Goal: Task Accomplishment & Management: Manage account settings

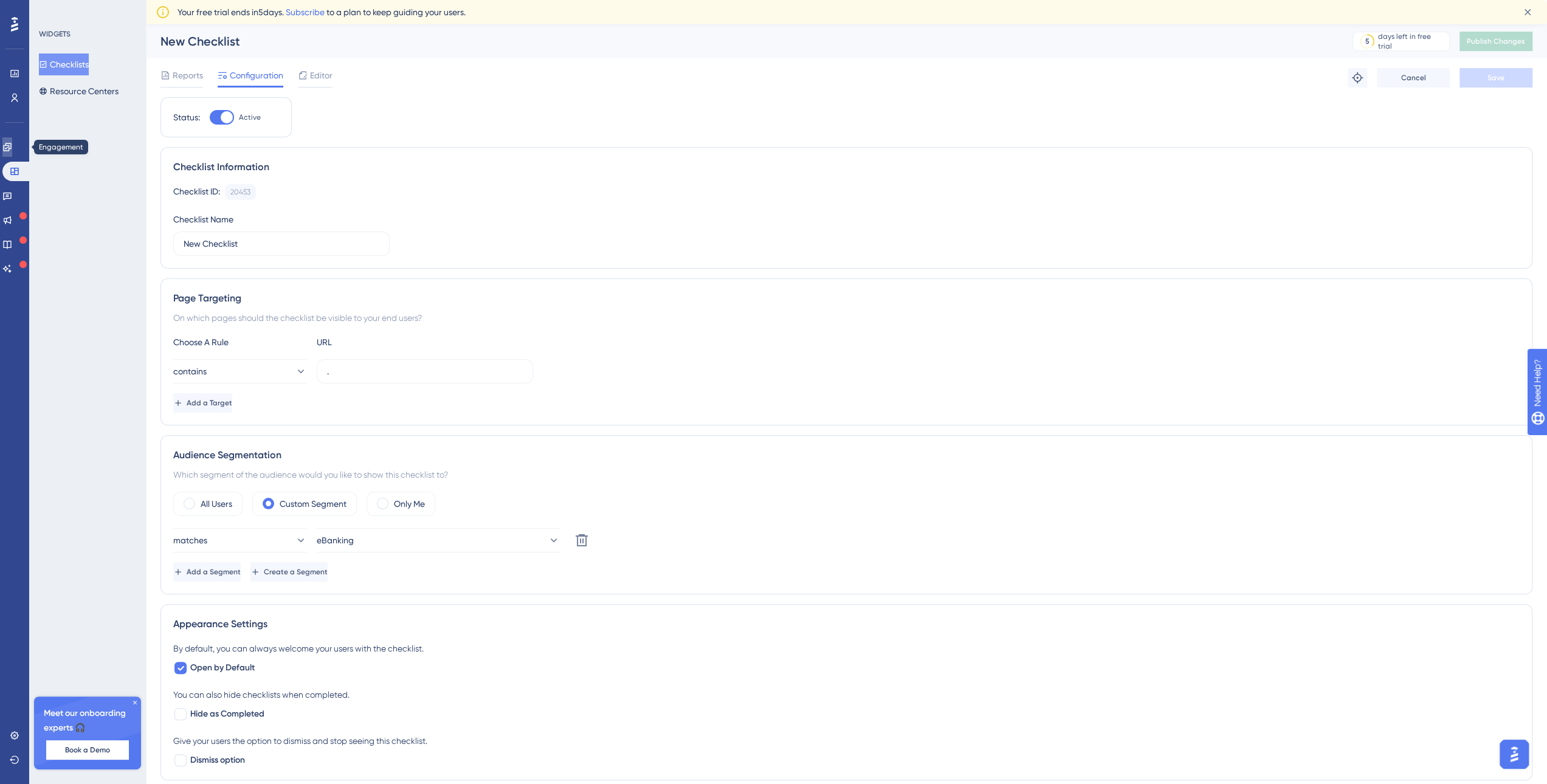
click at [11, 150] on icon at bounding box center [7, 147] width 8 height 8
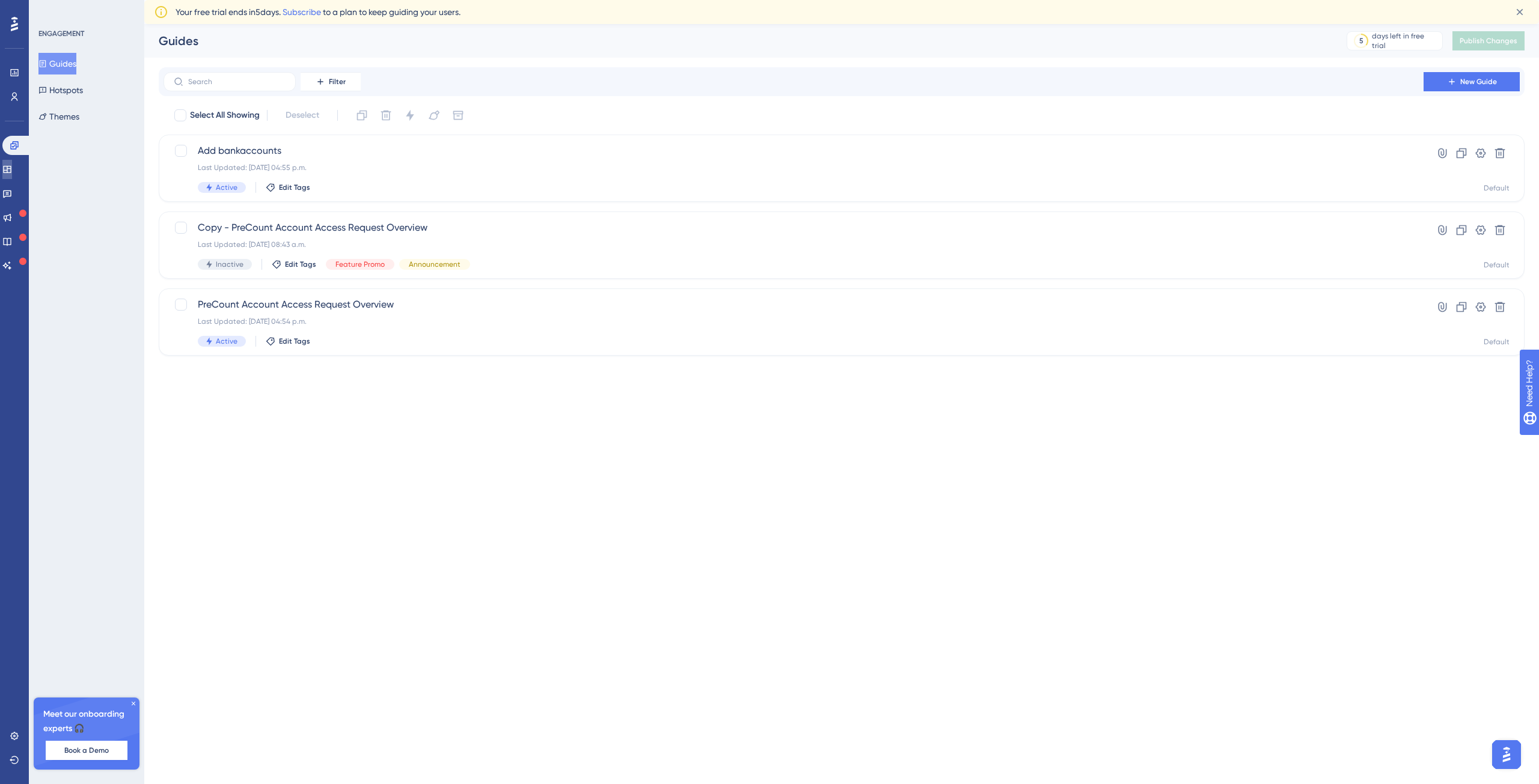
click at [6, 175] on link at bounding box center [7, 170] width 10 height 20
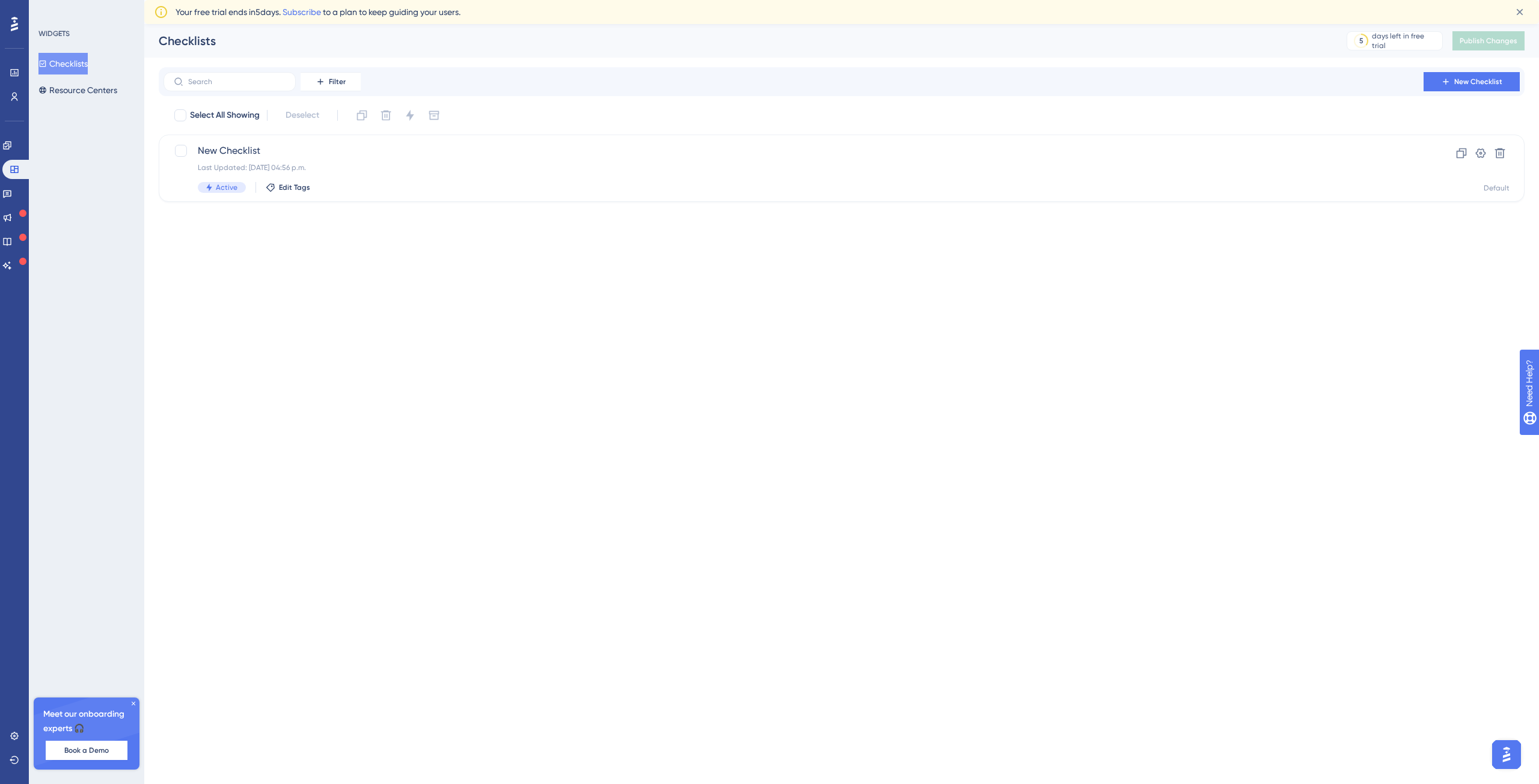
click at [88, 64] on button "Checklists" at bounding box center [63, 63] width 49 height 21
click at [256, 157] on span "New Checklist" at bounding box center [793, 151] width 1191 height 14
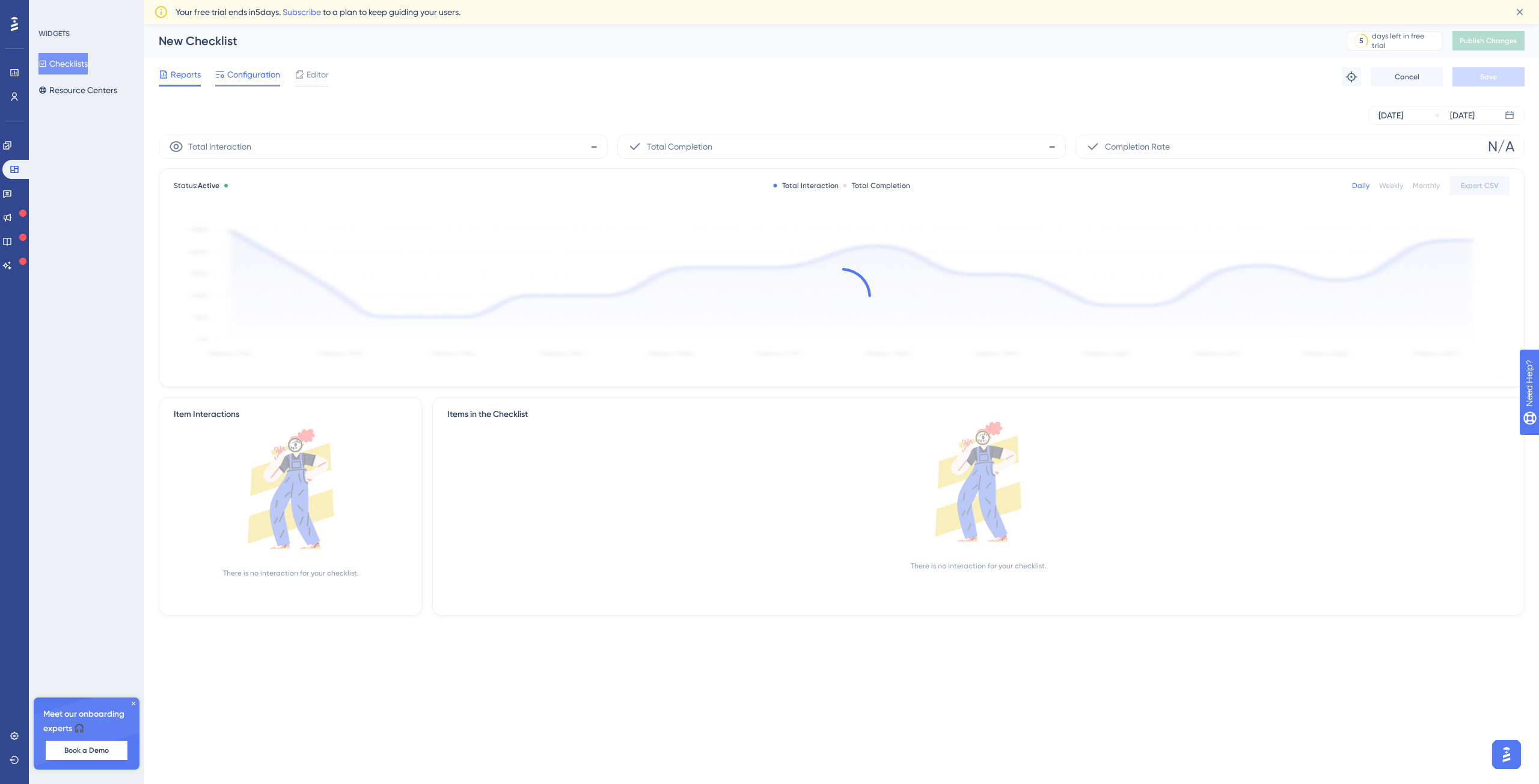
click at [270, 82] on div "Configuration" at bounding box center [248, 77] width 65 height 20
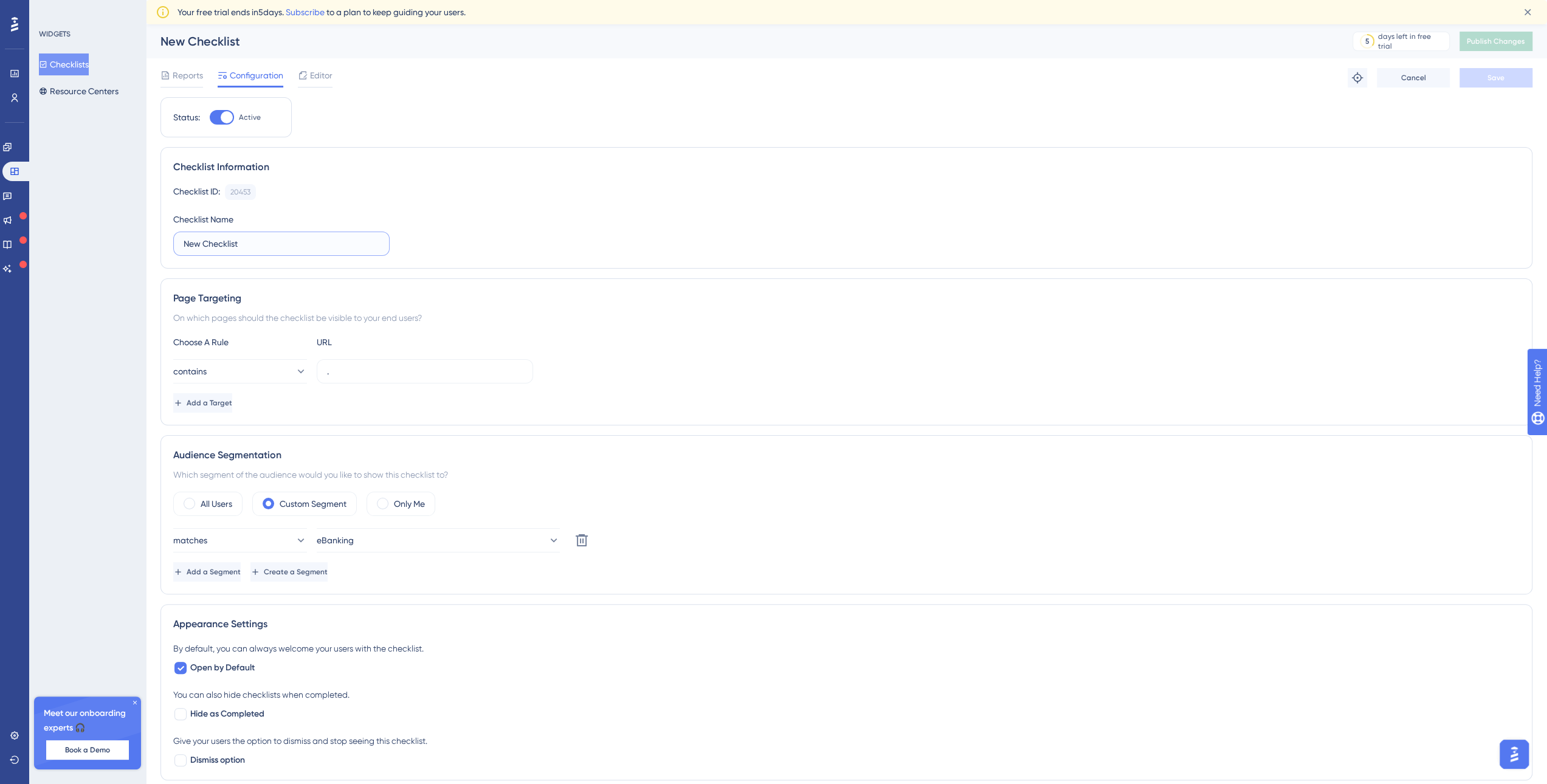
drag, startPoint x: 285, startPoint y: 242, endPoint x: 51, endPoint y: 241, distance: 234.0
click at [146, 241] on div "Performance Users Engagement Widgets Feedback Product Updates Knowledge Base AI…" at bounding box center [846, 572] width 1401 height 1095
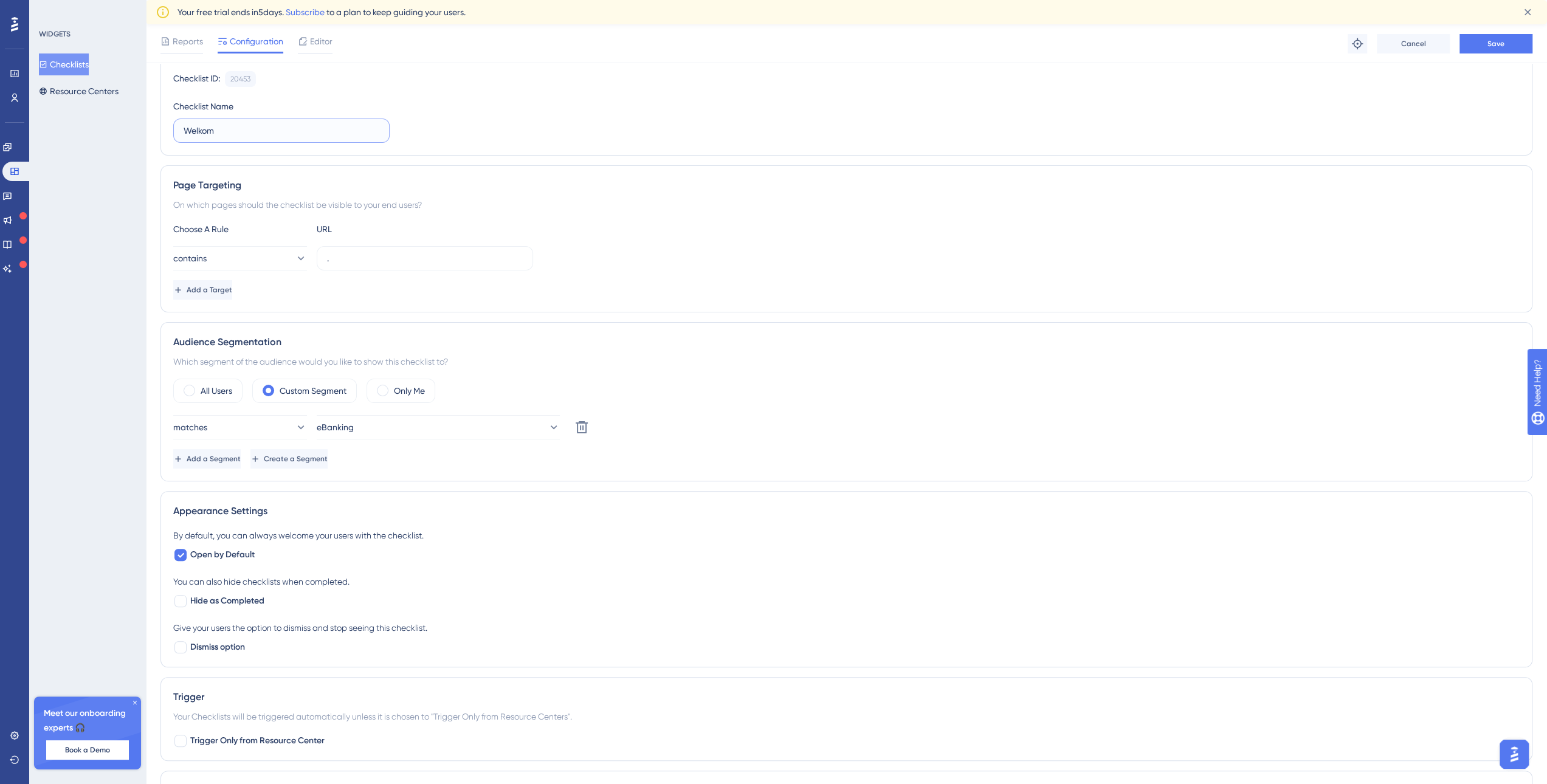
scroll to position [112, 0]
type input "Welkom"
click at [1500, 43] on span "Save" at bounding box center [1496, 43] width 17 height 10
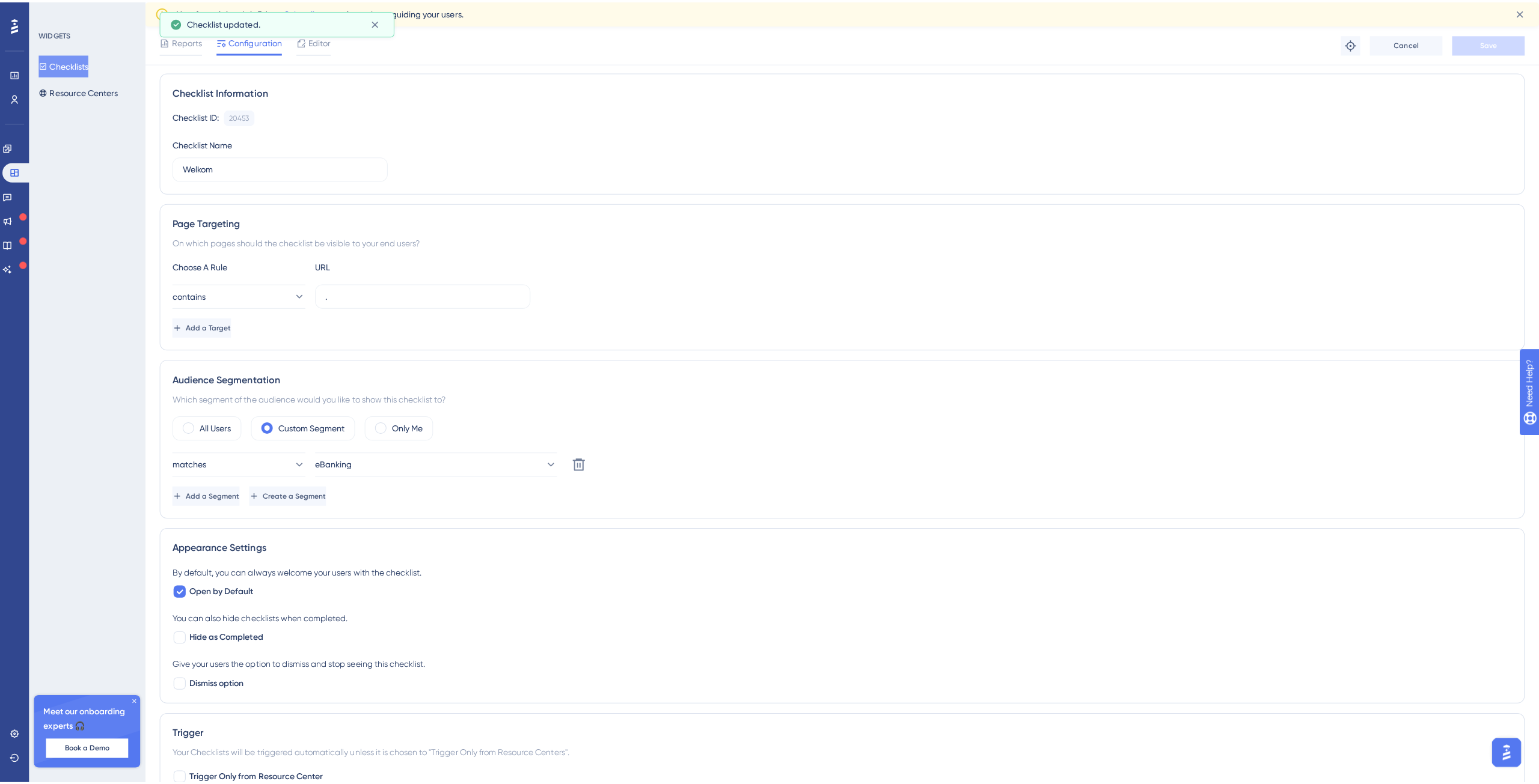
scroll to position [0, 0]
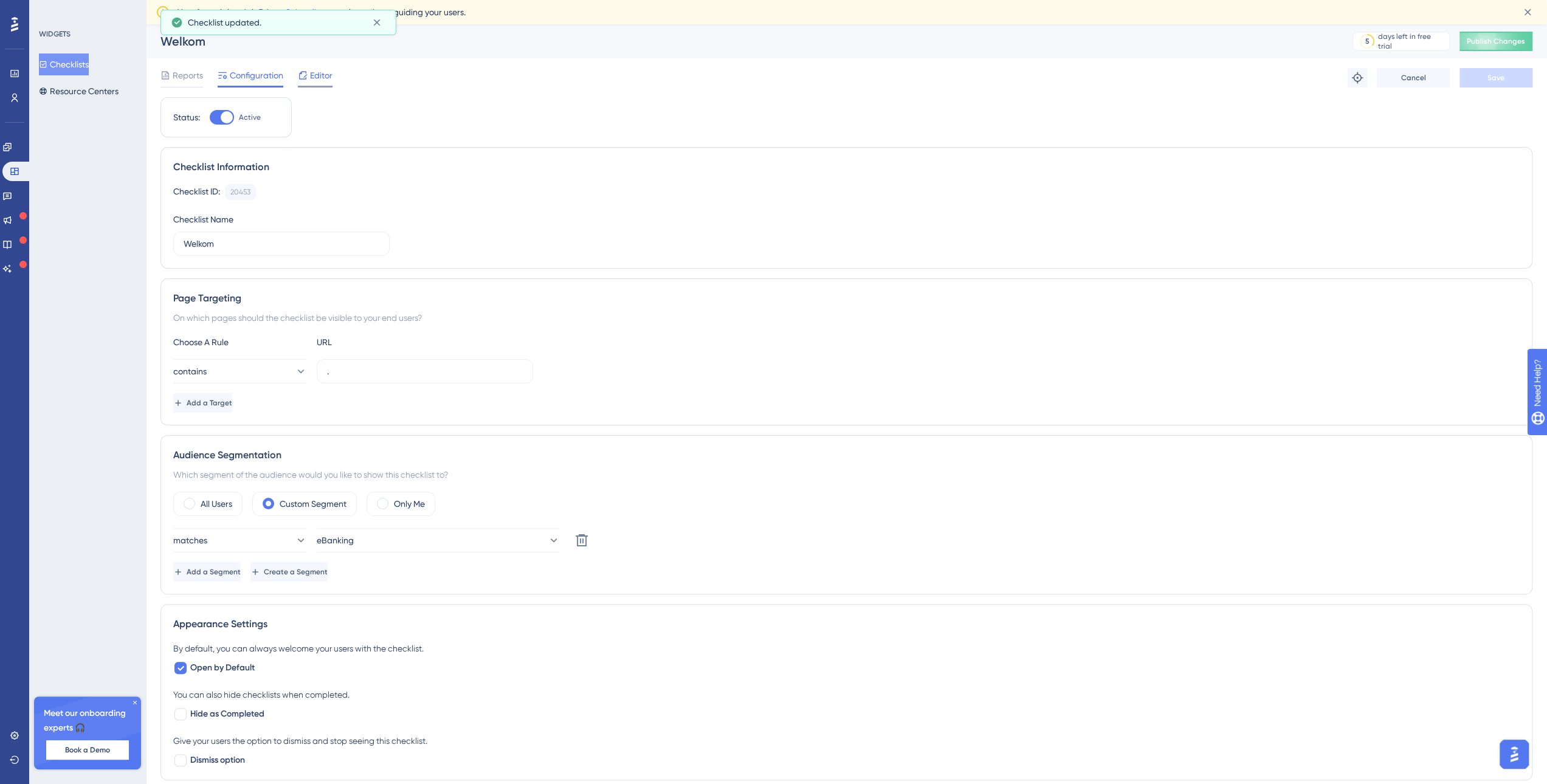
click at [299, 76] on icon at bounding box center [302, 75] width 10 height 10
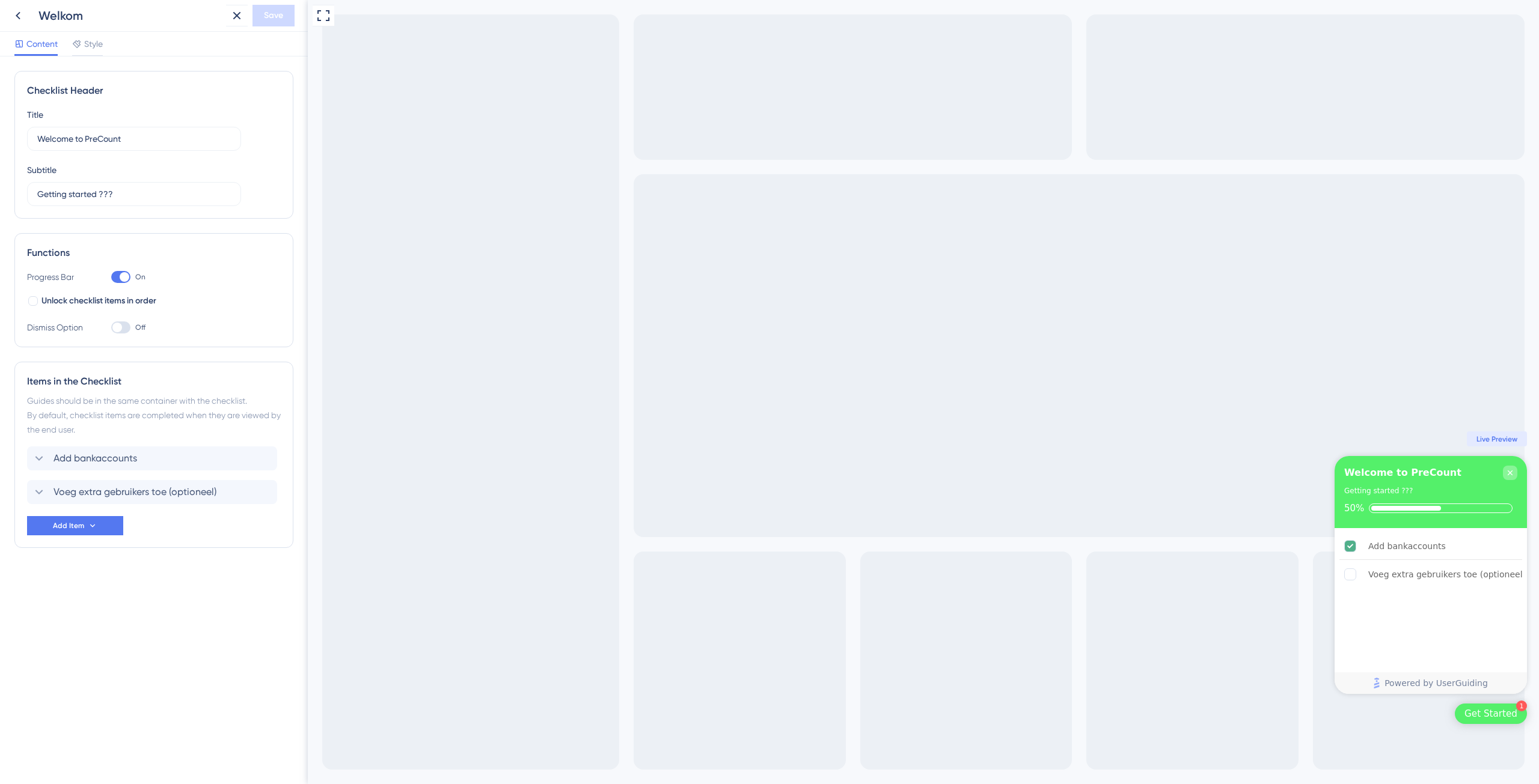
click at [1515, 478] on div "Close Checklist" at bounding box center [1510, 473] width 14 height 14
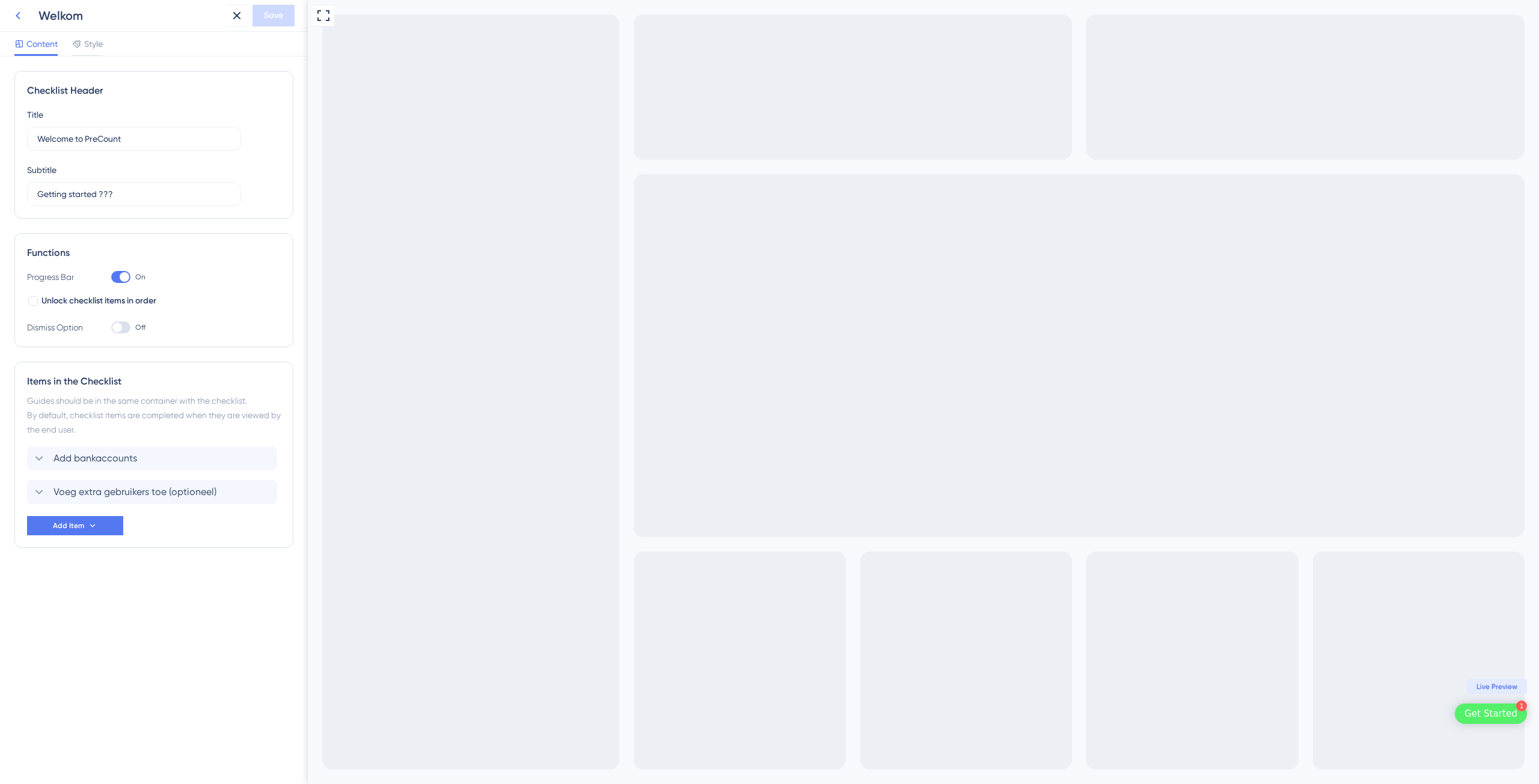
click at [21, 16] on icon at bounding box center [18, 16] width 14 height 14
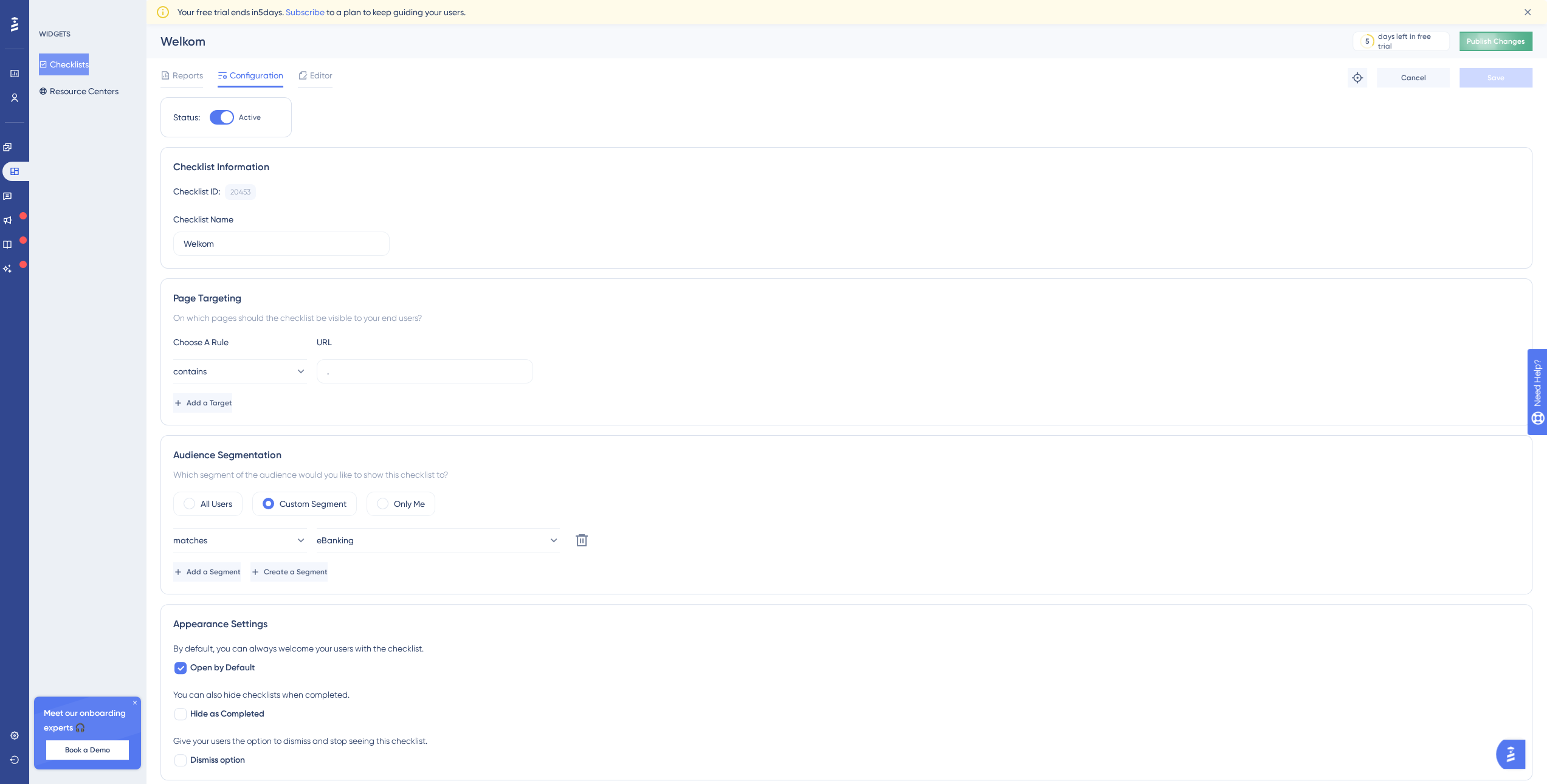
click at [1503, 47] on button "Publish Changes" at bounding box center [1496, 41] width 73 height 20
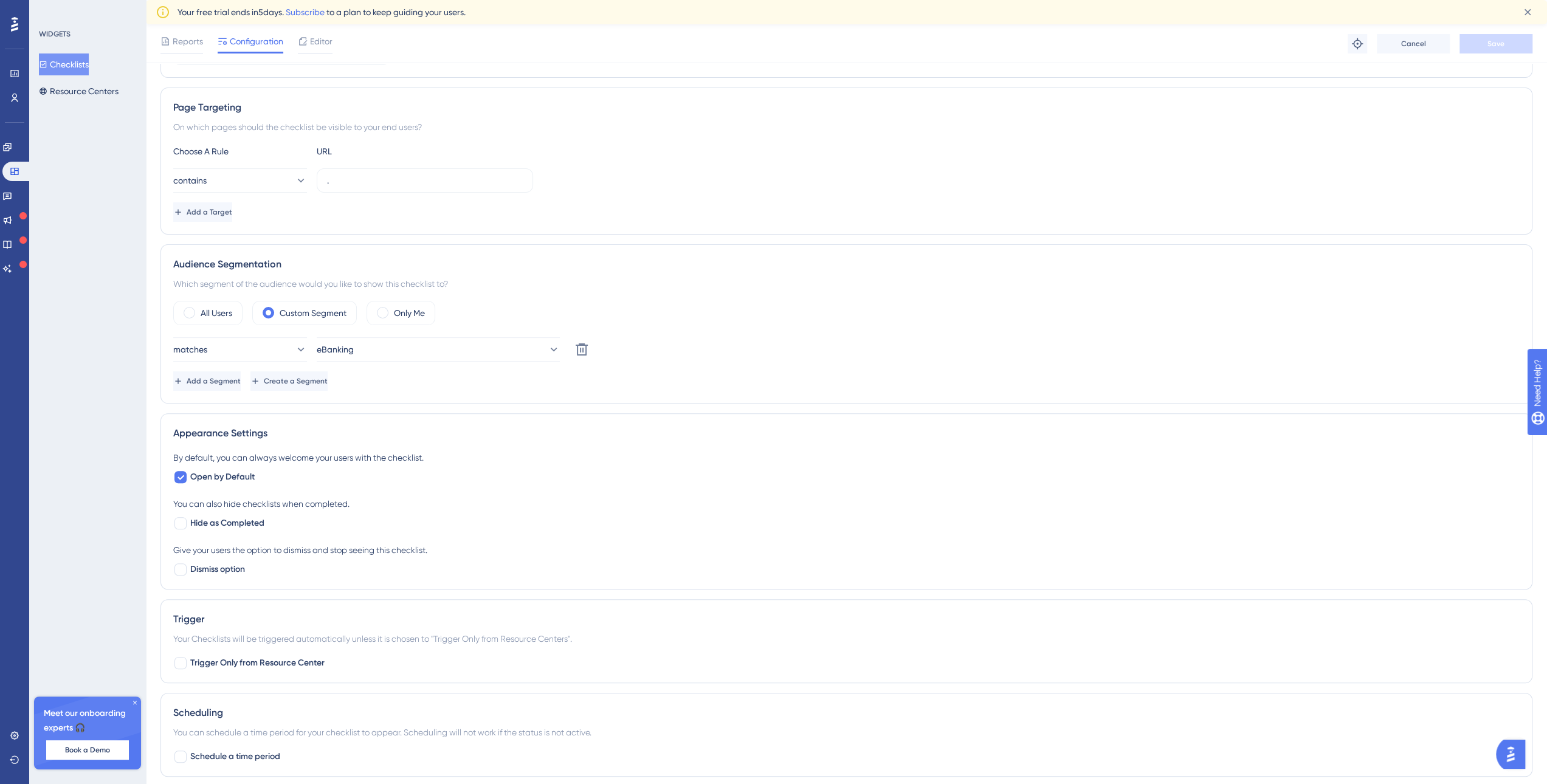
scroll to position [356, 0]
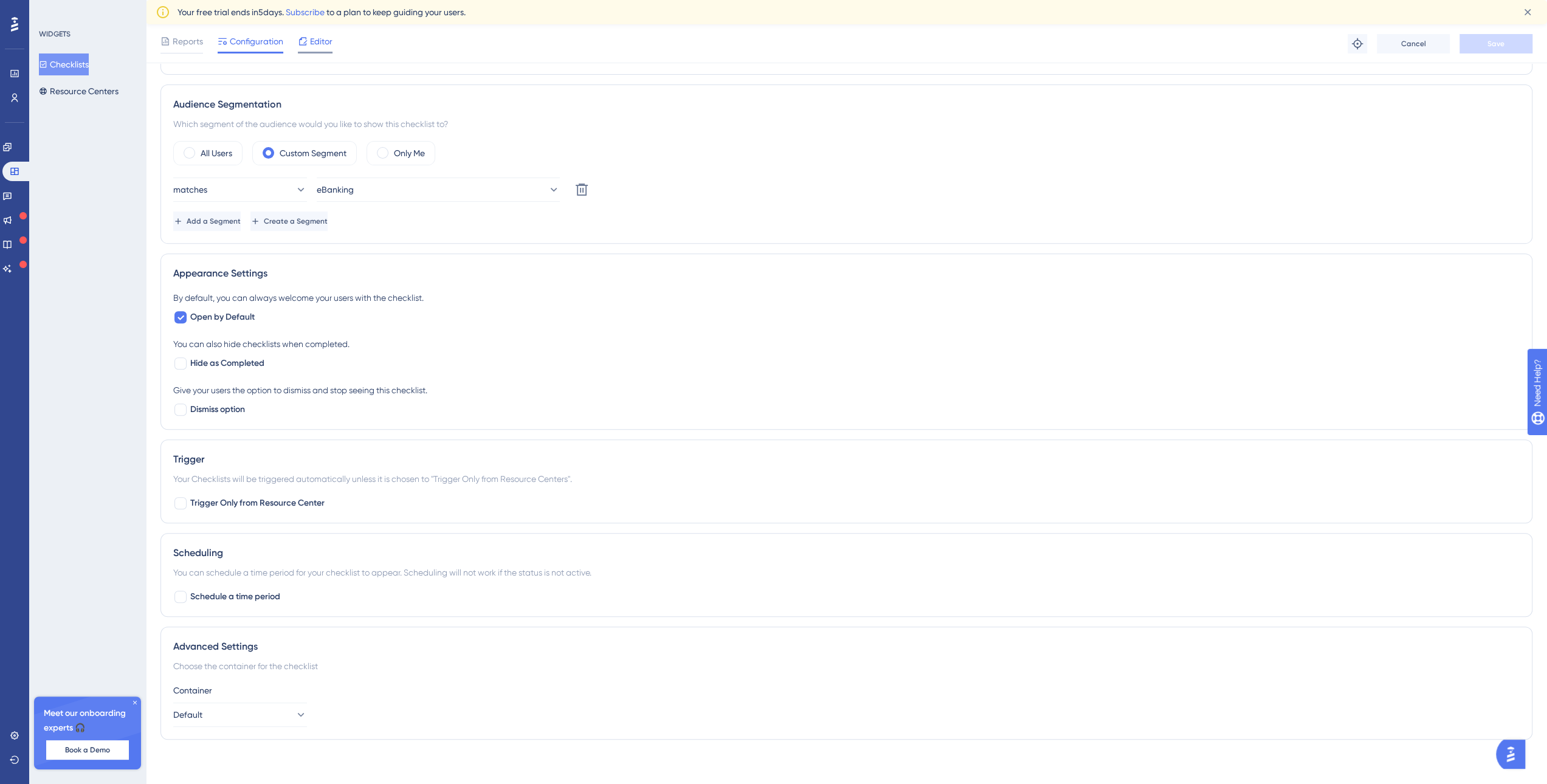
click at [322, 48] on div "Editor" at bounding box center [315, 44] width 35 height 20
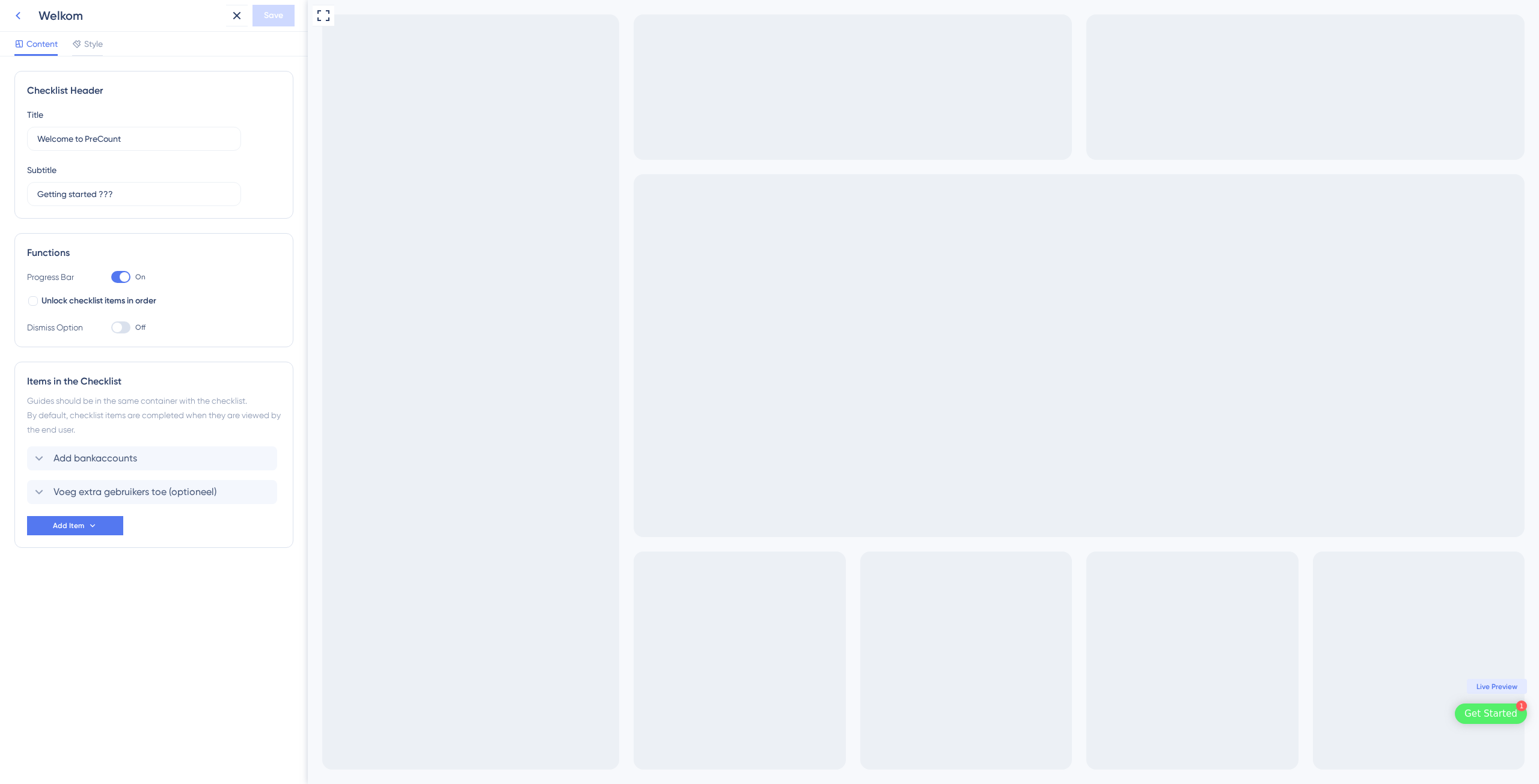
click at [19, 18] on icon at bounding box center [18, 16] width 5 height 8
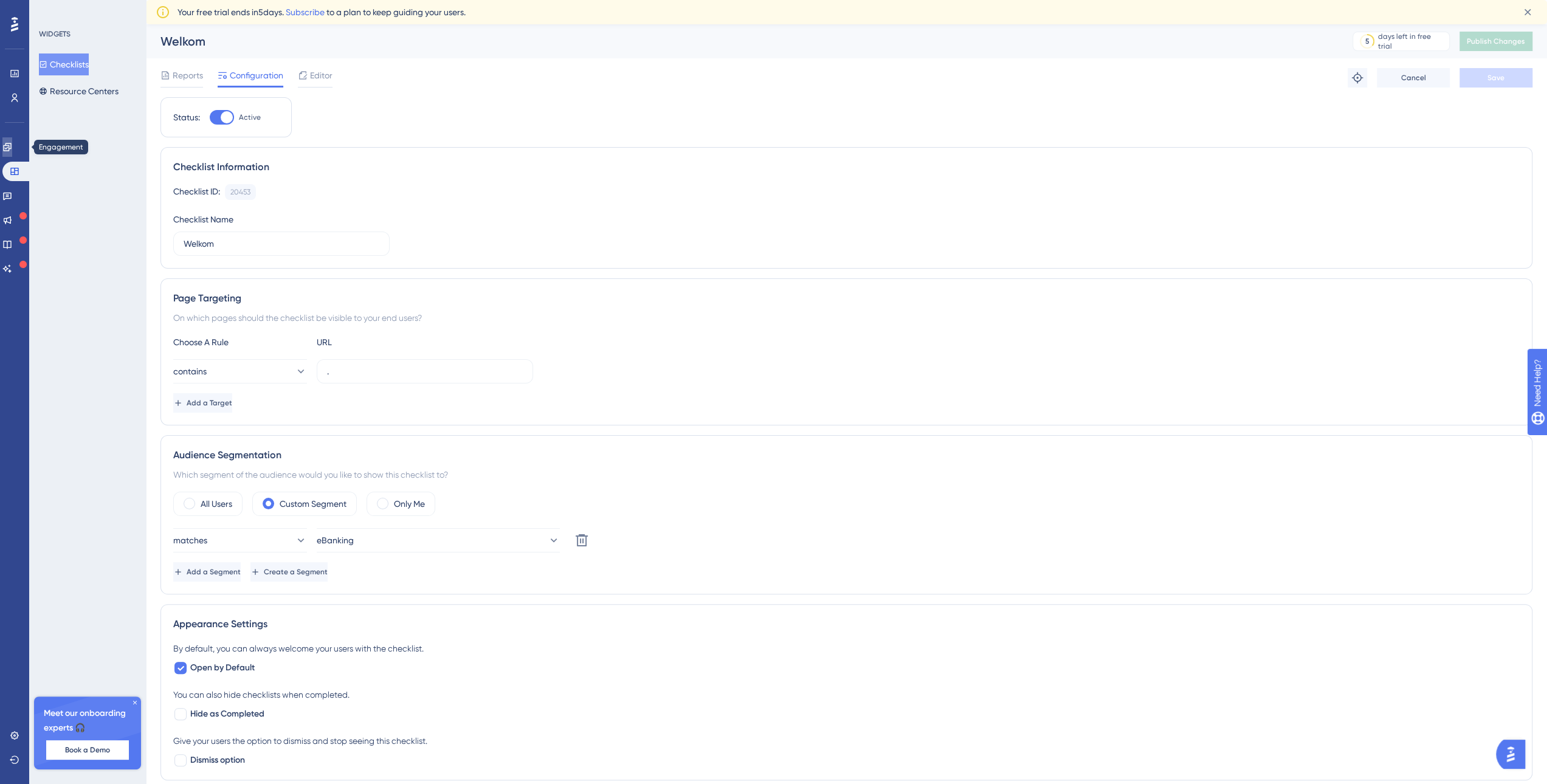
click at [11, 145] on icon at bounding box center [7, 147] width 8 height 8
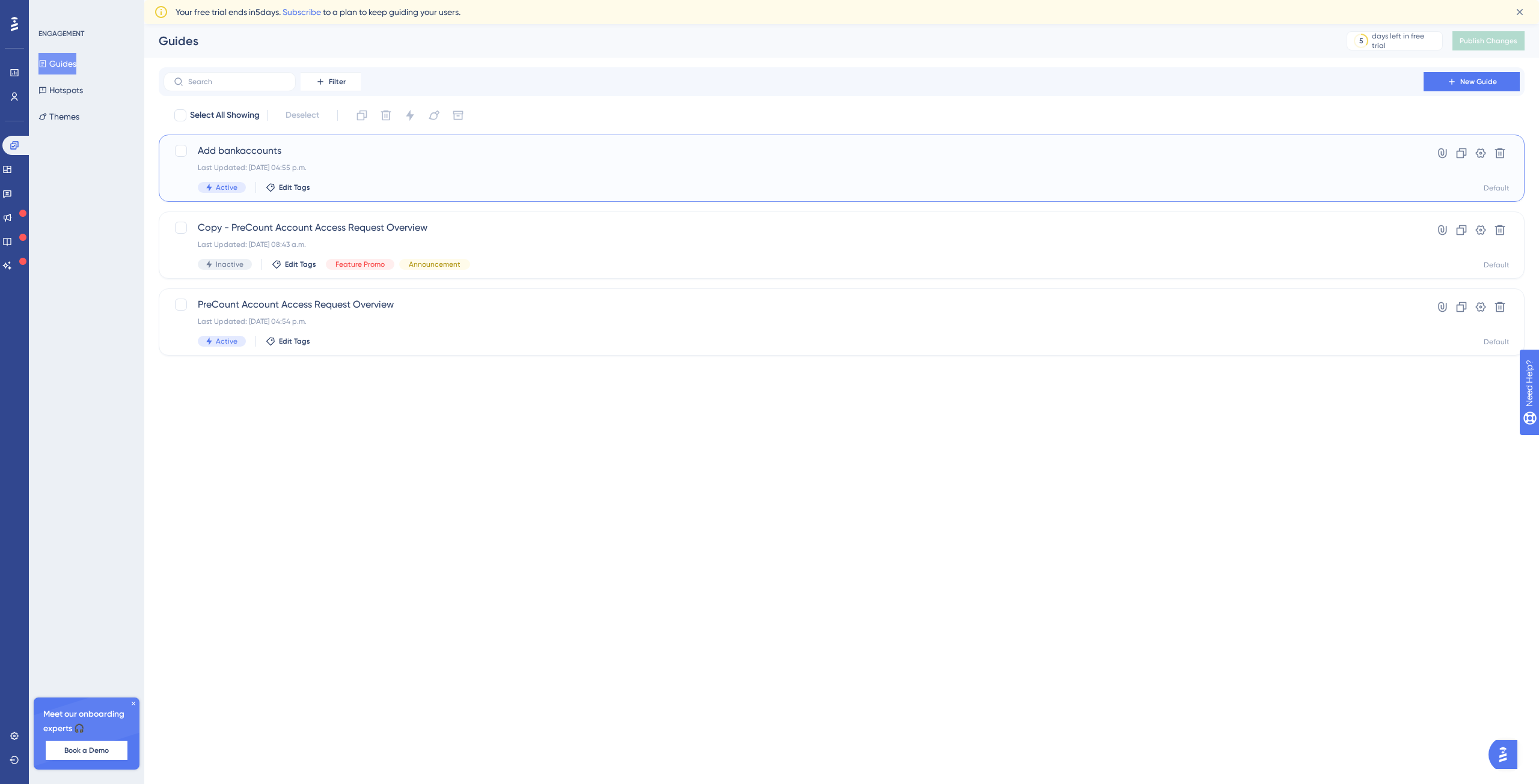
click at [261, 155] on span "Add bankaccounts" at bounding box center [793, 151] width 1191 height 14
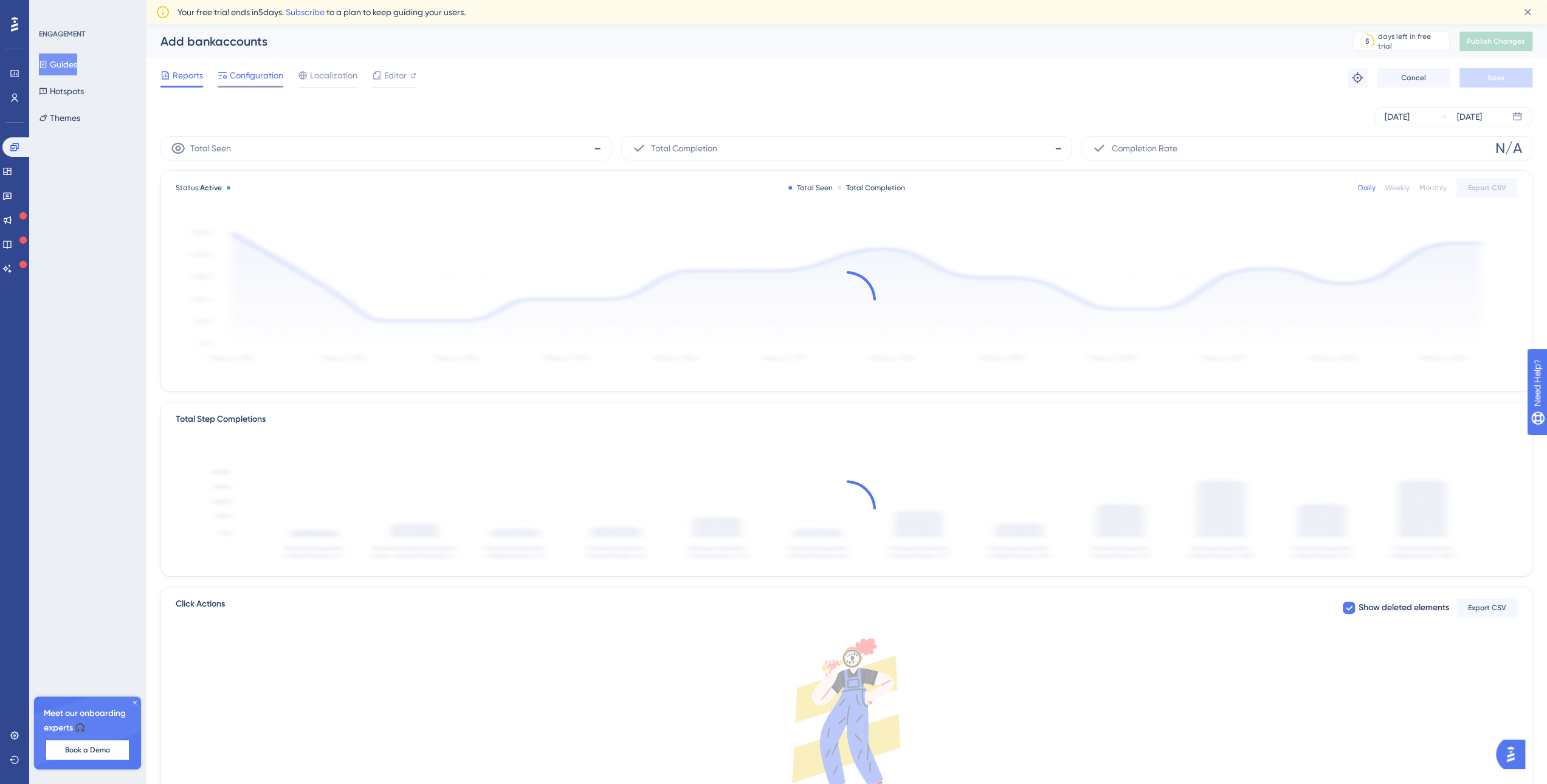
click at [244, 76] on span "Configuration" at bounding box center [256, 76] width 53 height 14
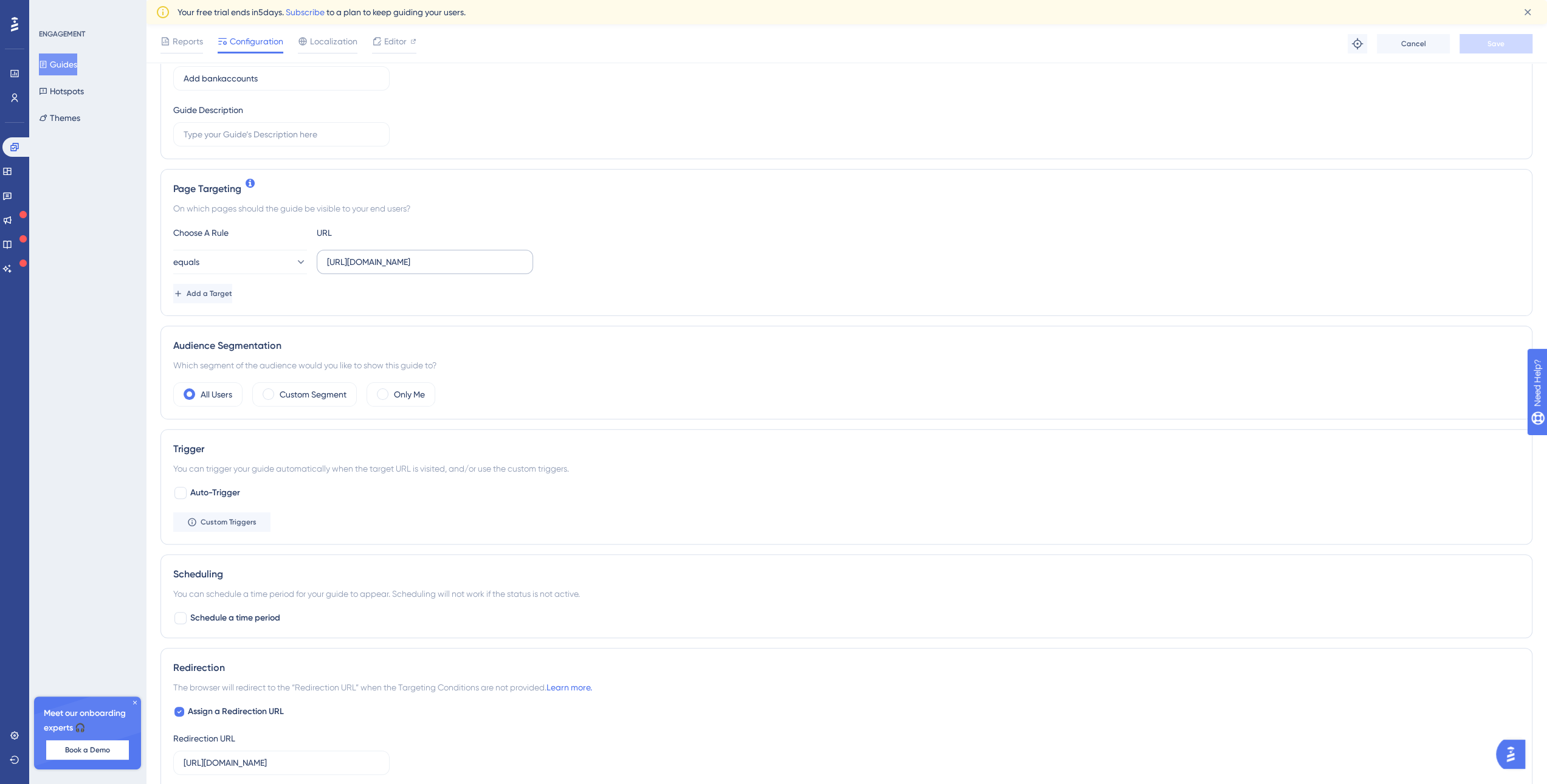
scroll to position [423, 0]
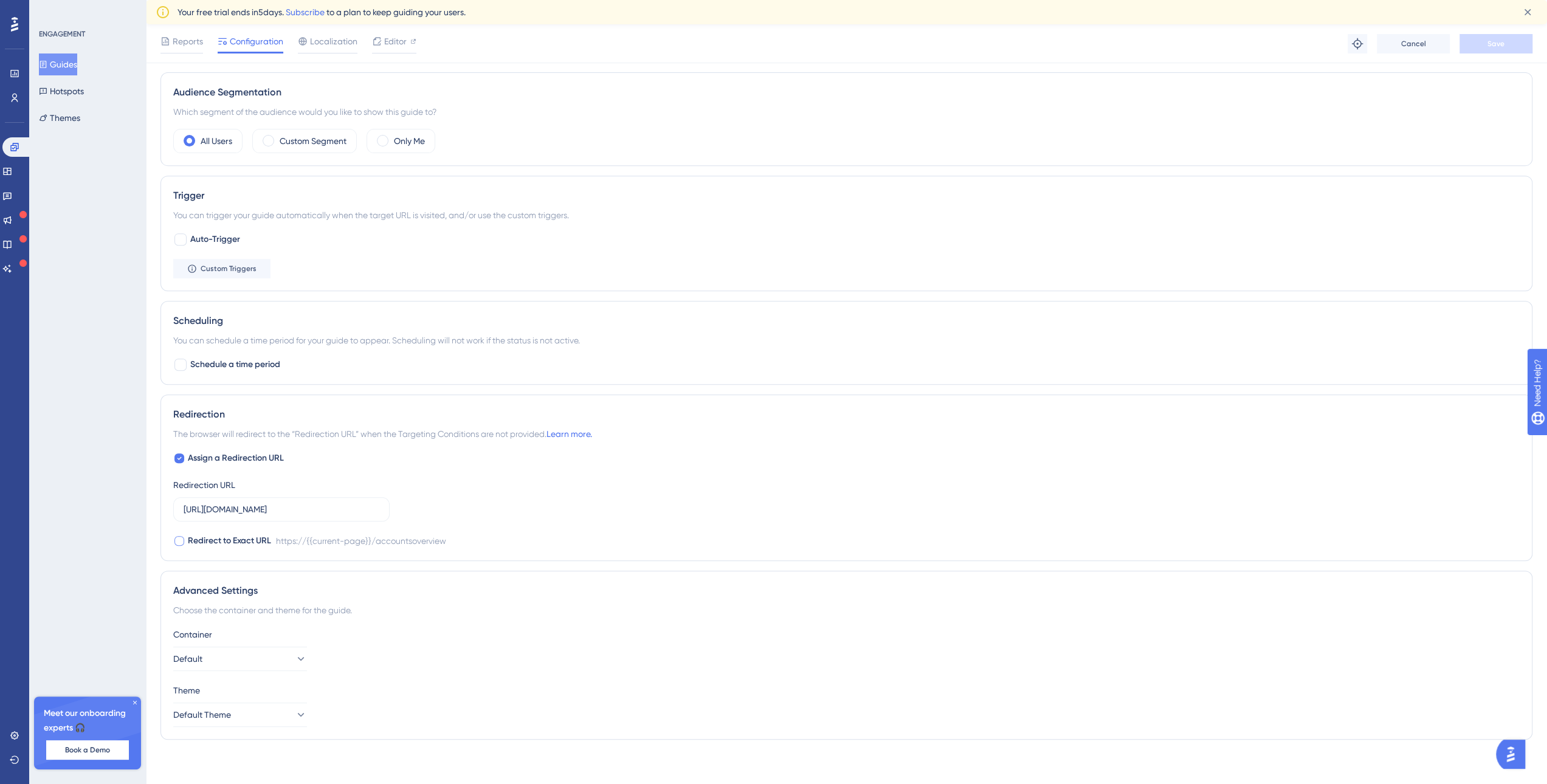
click at [181, 540] on div at bounding box center [179, 540] width 10 height 10
click at [180, 536] on icon at bounding box center [179, 540] width 5 height 10
click at [180, 536] on div at bounding box center [179, 540] width 10 height 10
click at [180, 536] on icon at bounding box center [179, 540] width 5 height 10
click at [592, 433] on link "Learn more." at bounding box center [569, 434] width 45 height 10
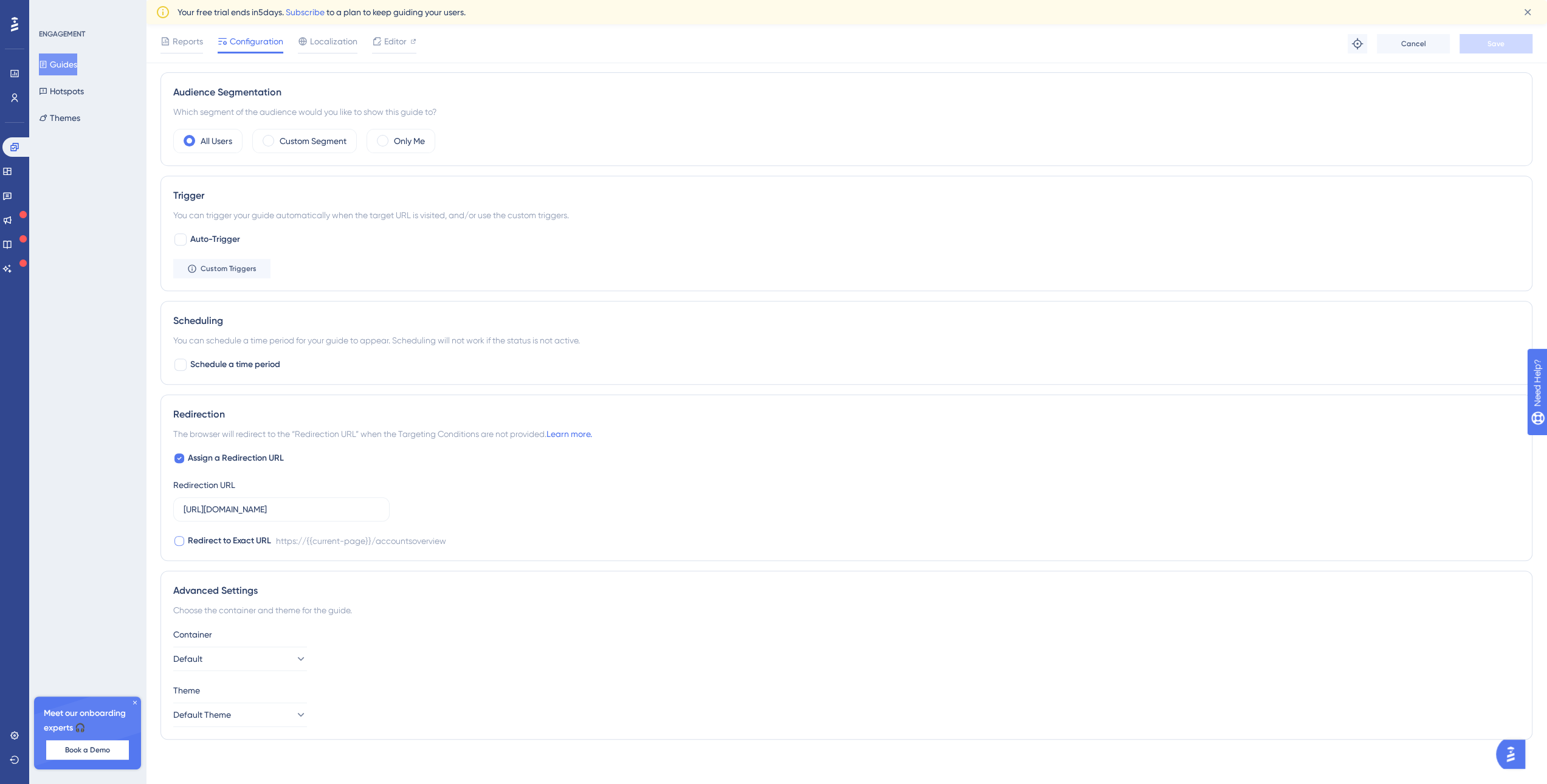
click at [215, 540] on span "Redirect to Exact URL" at bounding box center [229, 541] width 83 height 14
checkbox input "false"
click at [251, 503] on input "[URL][DOMAIN_NAME]" at bounding box center [281, 509] width 196 height 13
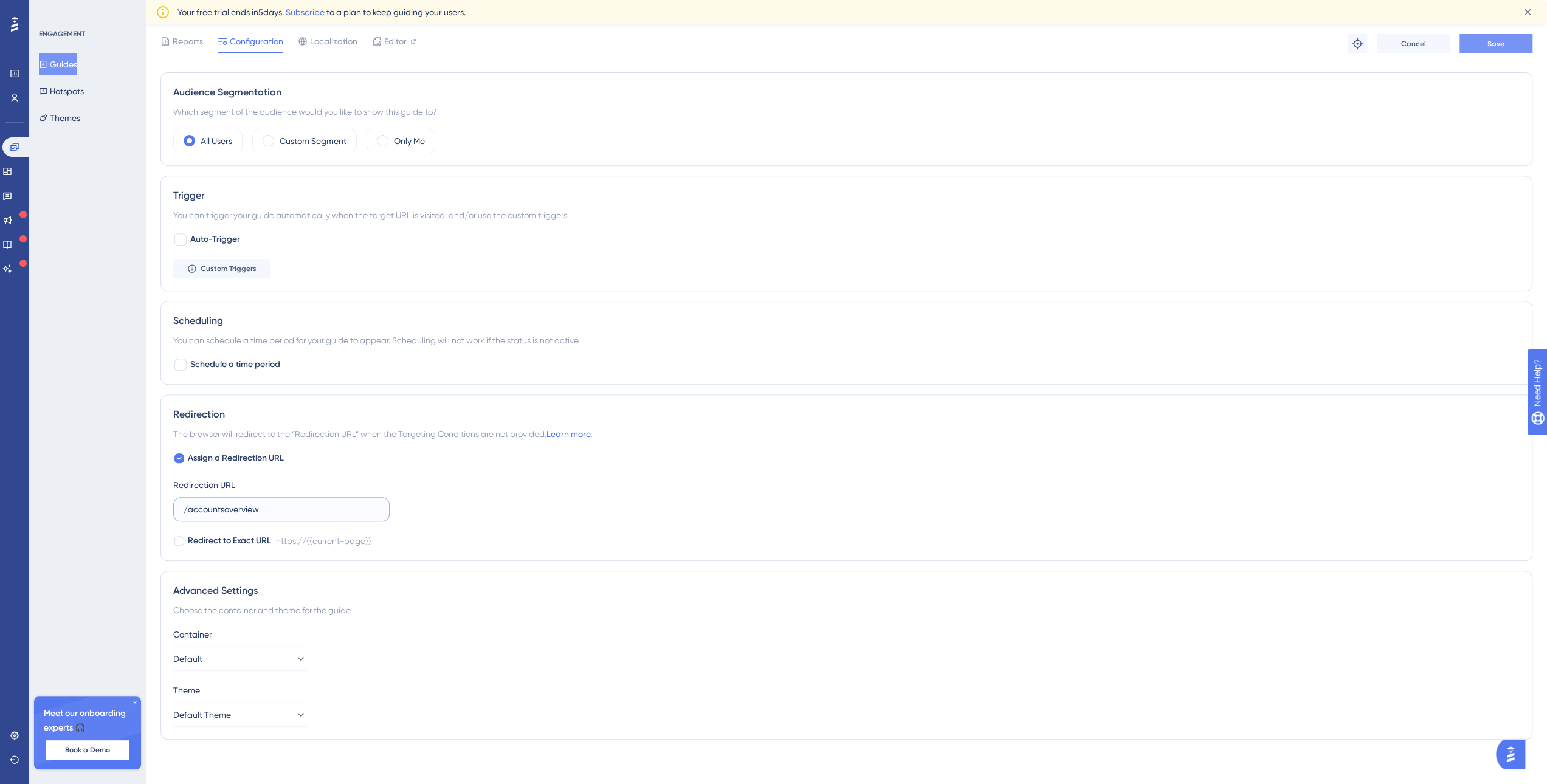
type input "/accountsoverview"
click at [1494, 47] on span "Save" at bounding box center [1496, 43] width 17 height 10
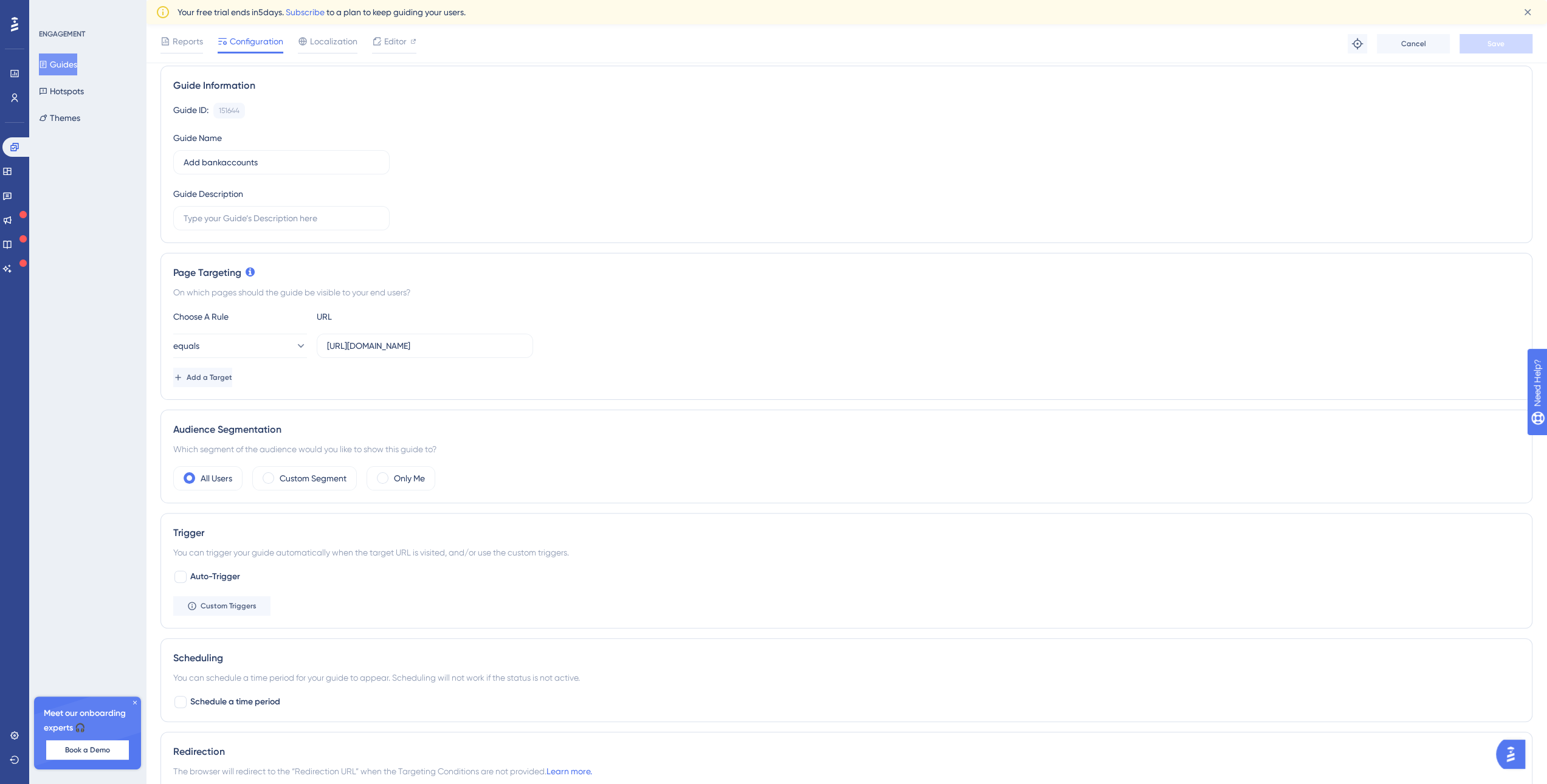
scroll to position [59, 0]
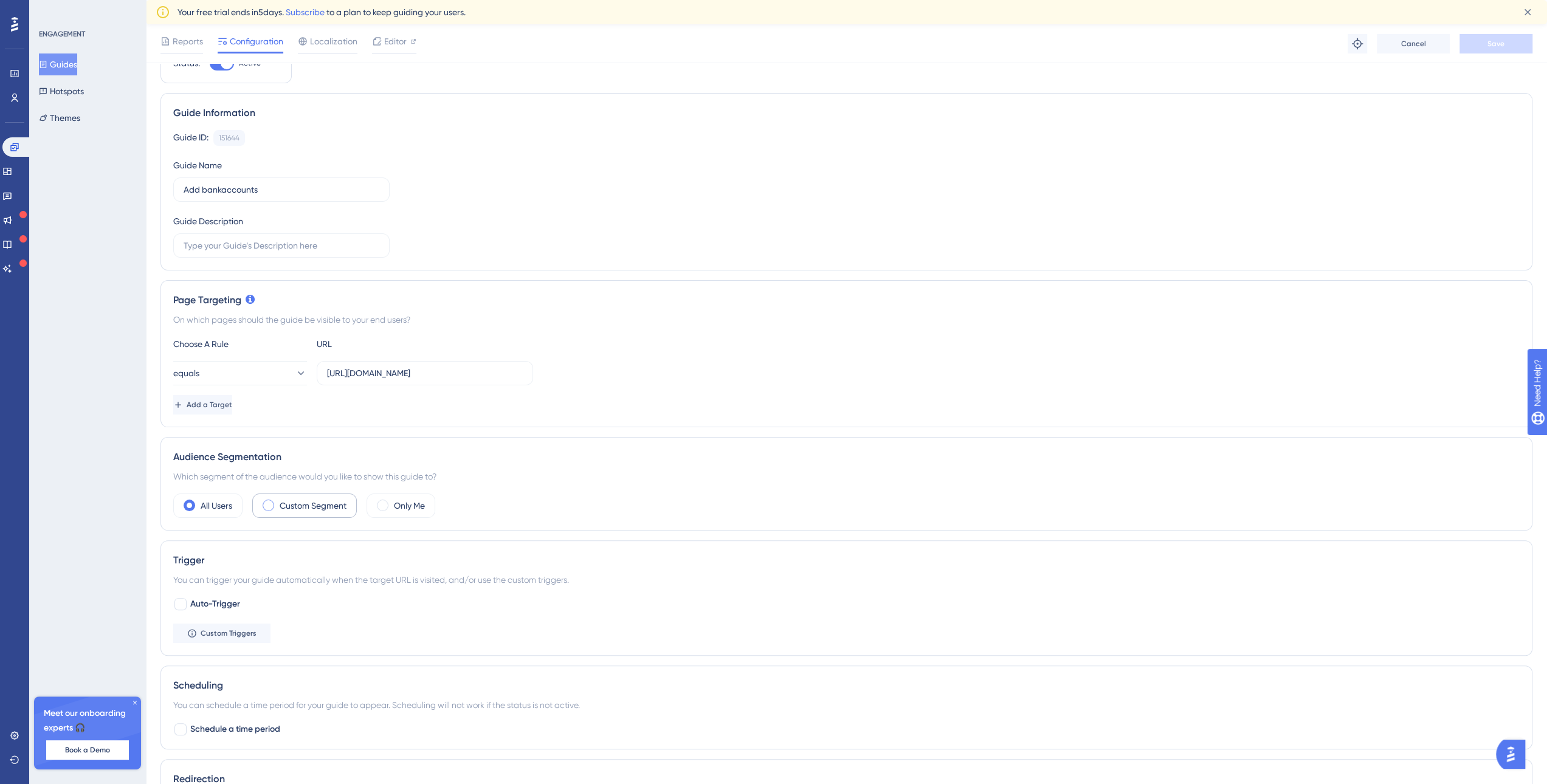
click at [312, 501] on label "Custom Segment" at bounding box center [313, 505] width 67 height 14
click at [390, 545] on span "Choose a segment" at bounding box center [354, 542] width 72 height 14
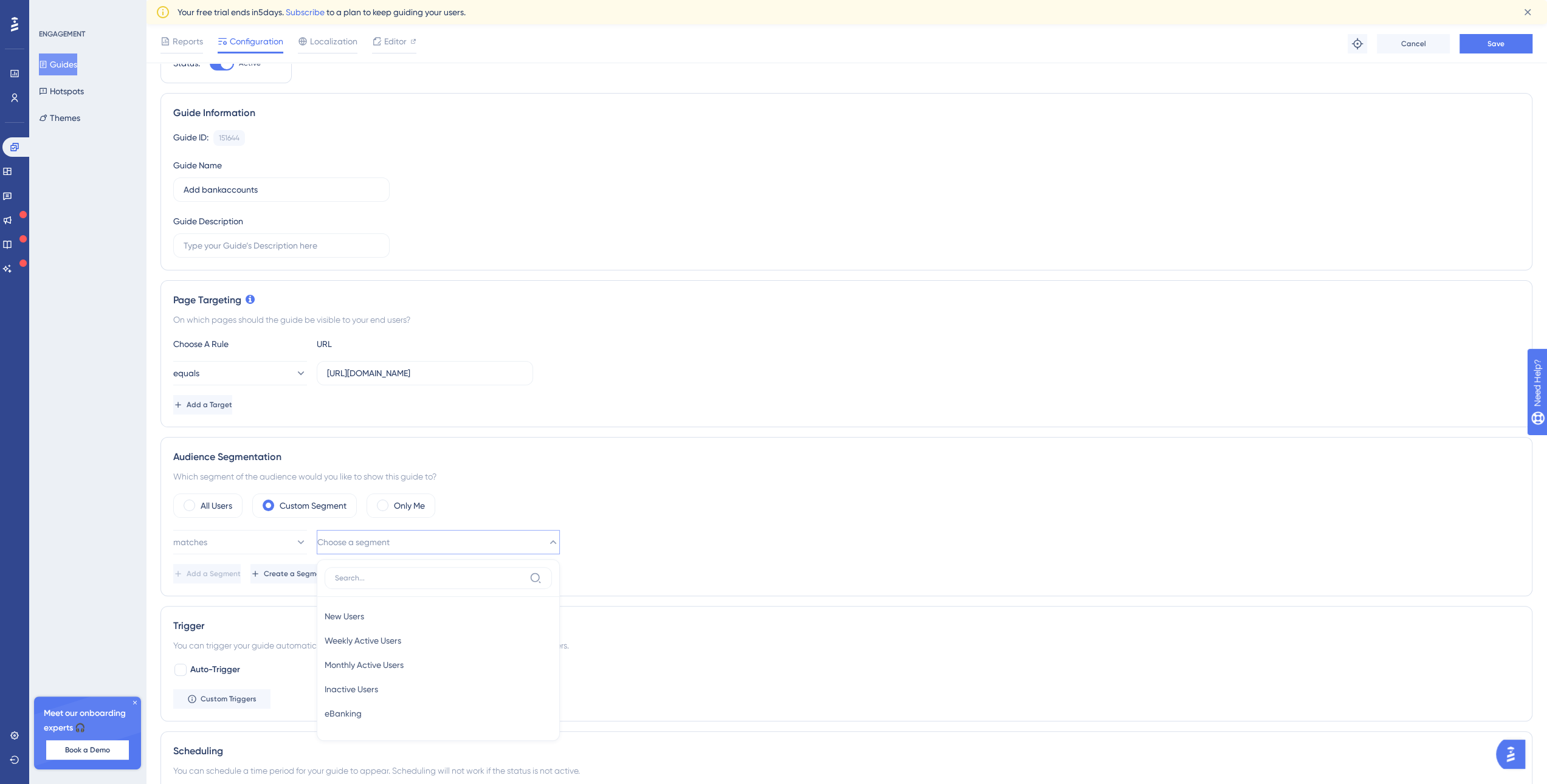
scroll to position [314, 0]
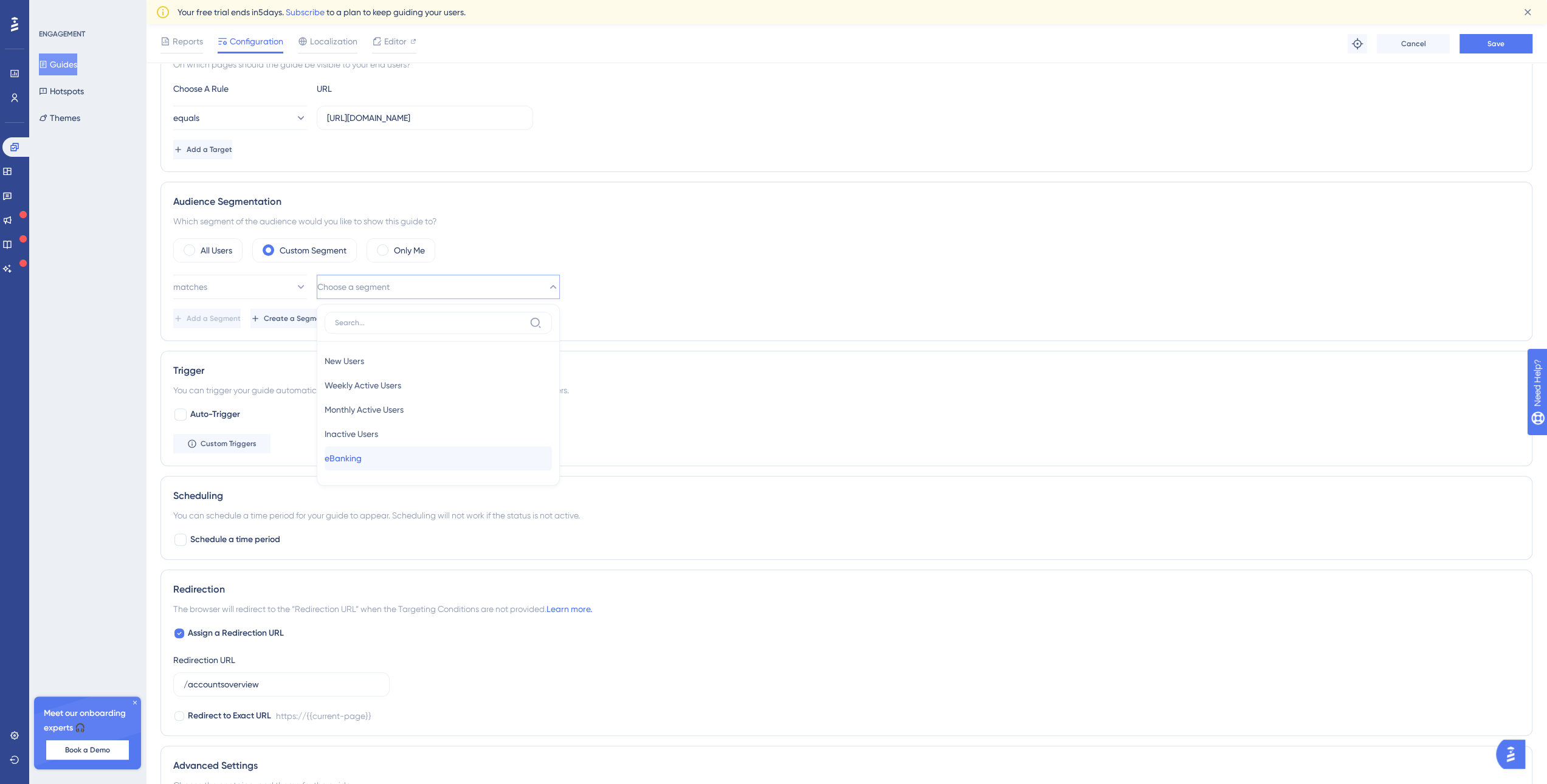
click at [350, 460] on span "eBanking" at bounding box center [343, 458] width 37 height 14
click at [792, 310] on div "Add a Segment Create a Segment" at bounding box center [846, 319] width 1346 height 20
click at [1481, 41] on button "Save" at bounding box center [1496, 44] width 73 height 20
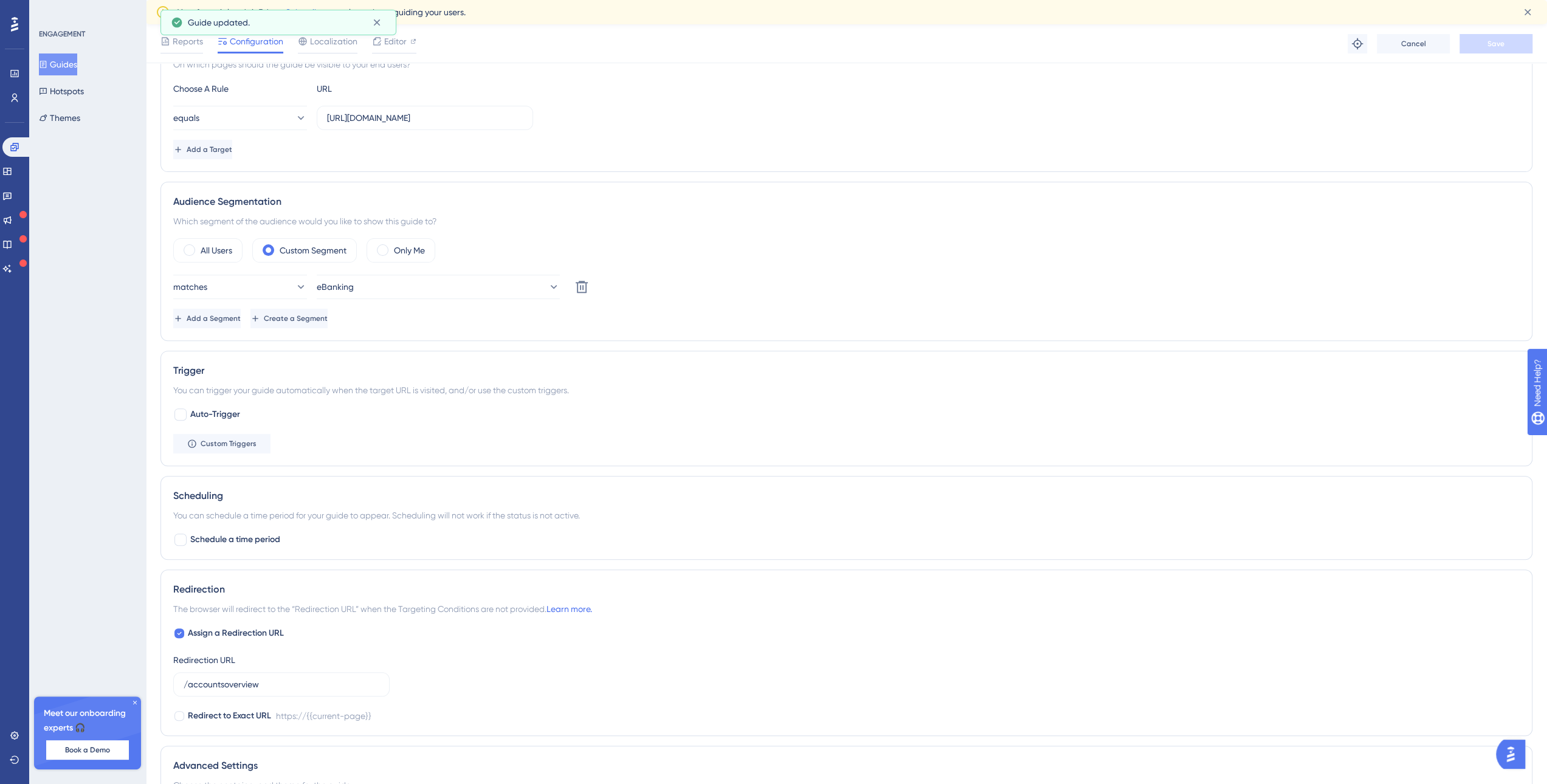
scroll to position [0, 0]
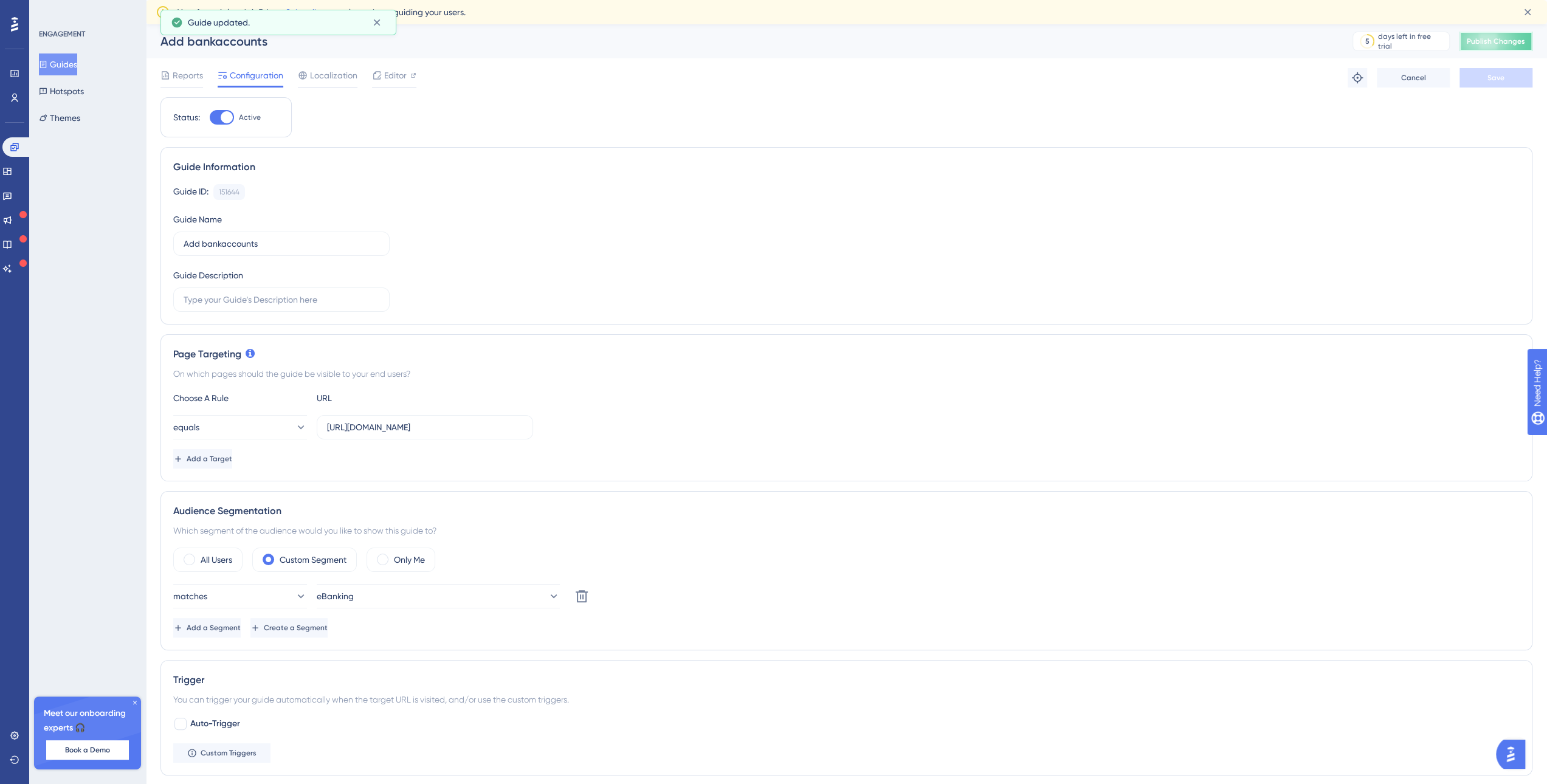
click at [1510, 44] on button "Publish Changes" at bounding box center [1496, 41] width 73 height 20
click at [70, 65] on button "Guides" at bounding box center [58, 64] width 38 height 22
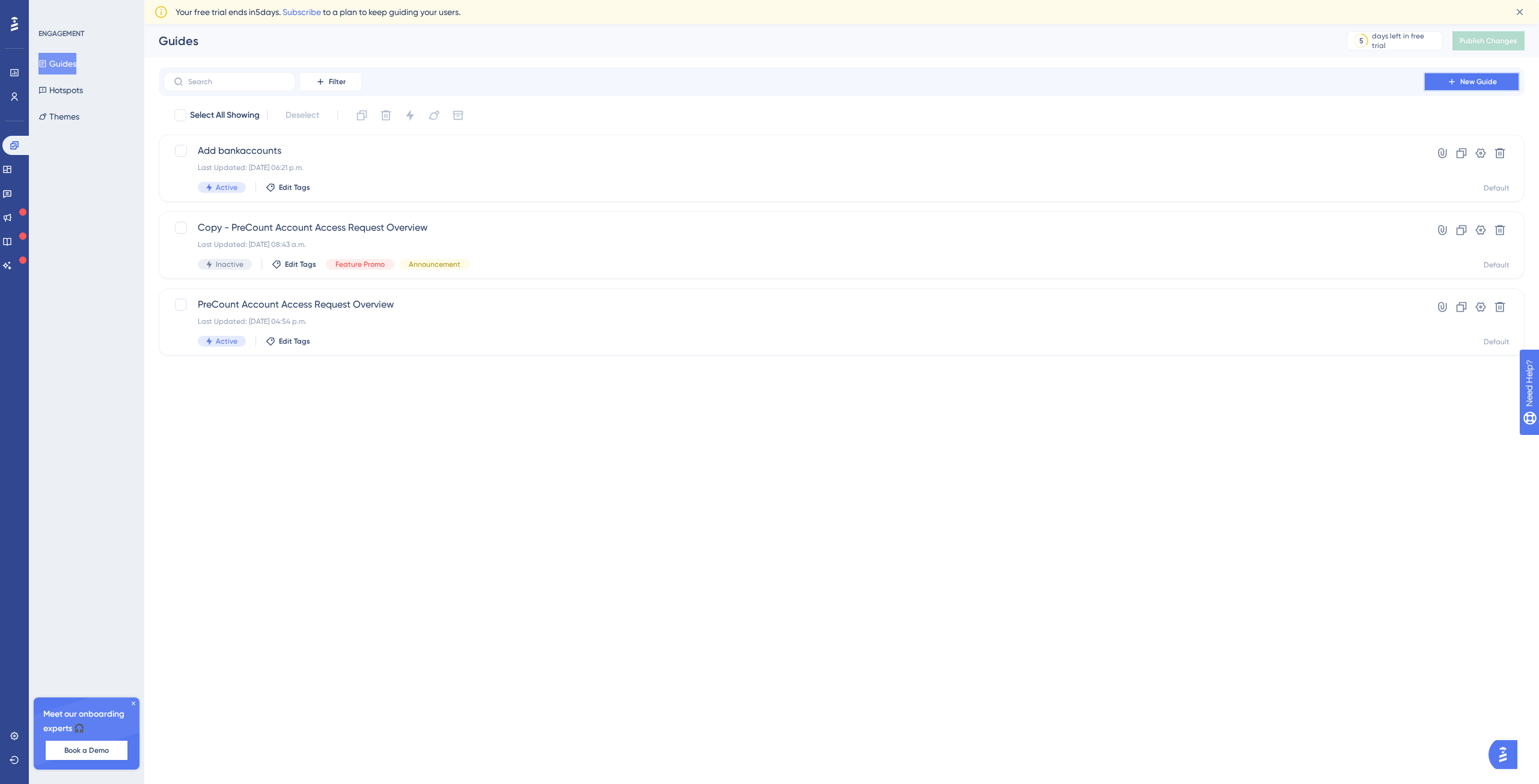
click at [1462, 83] on span "New Guide" at bounding box center [1479, 81] width 36 height 10
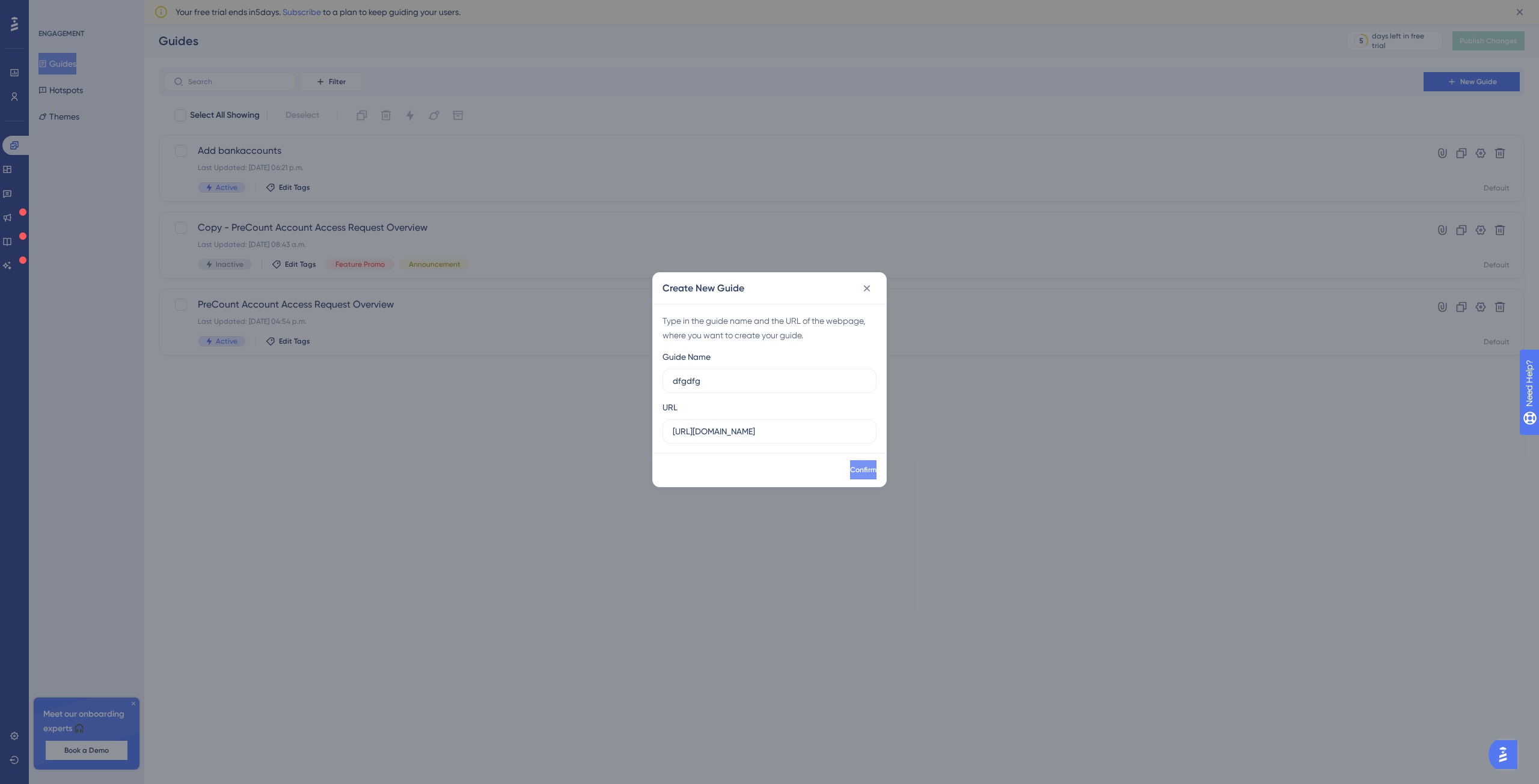
type input "dfgdfg"
click at [848, 467] on span "Confirm" at bounding box center [862, 470] width 27 height 10
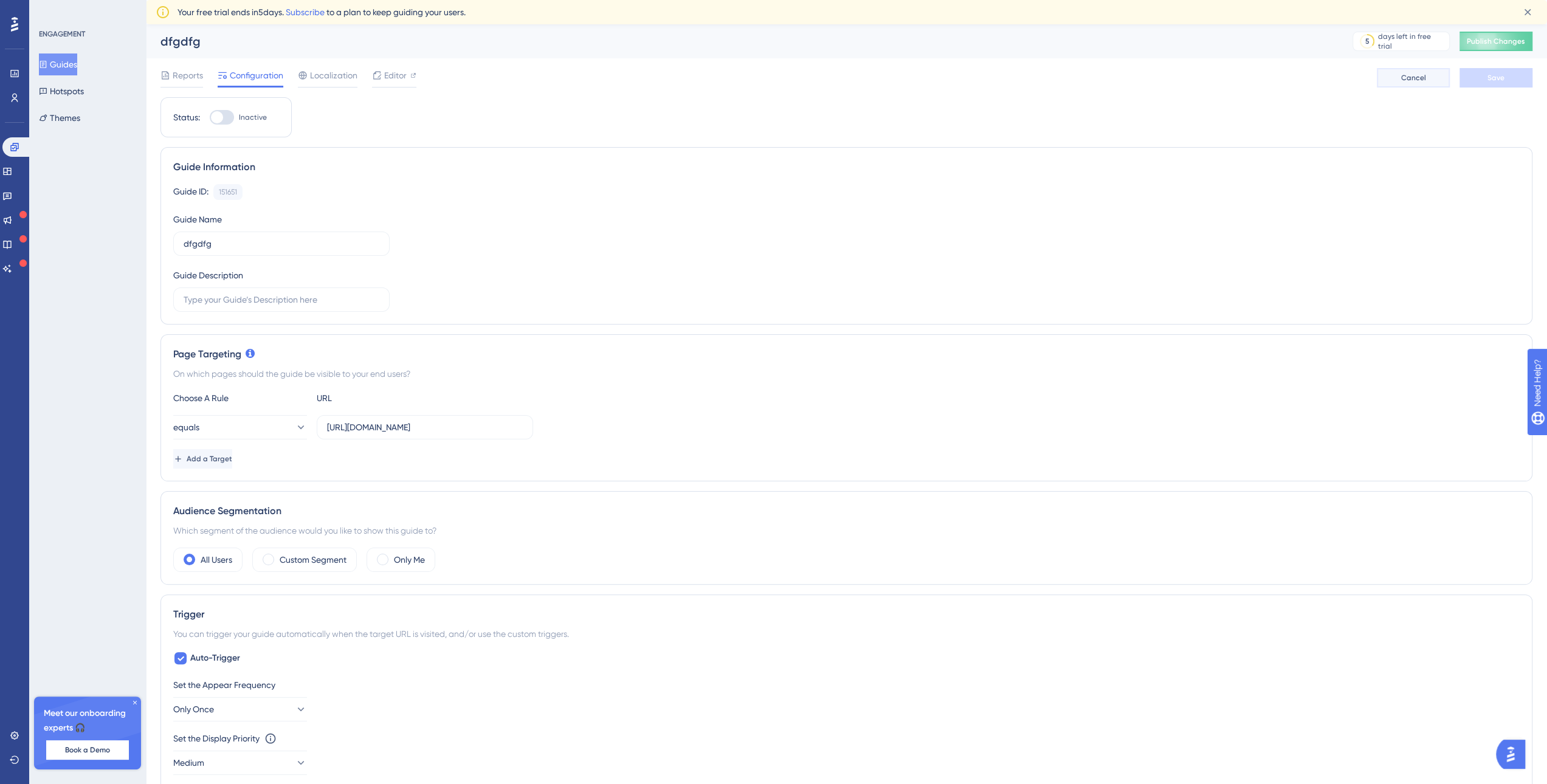
click at [1416, 80] on span "Cancel" at bounding box center [1414, 78] width 25 height 10
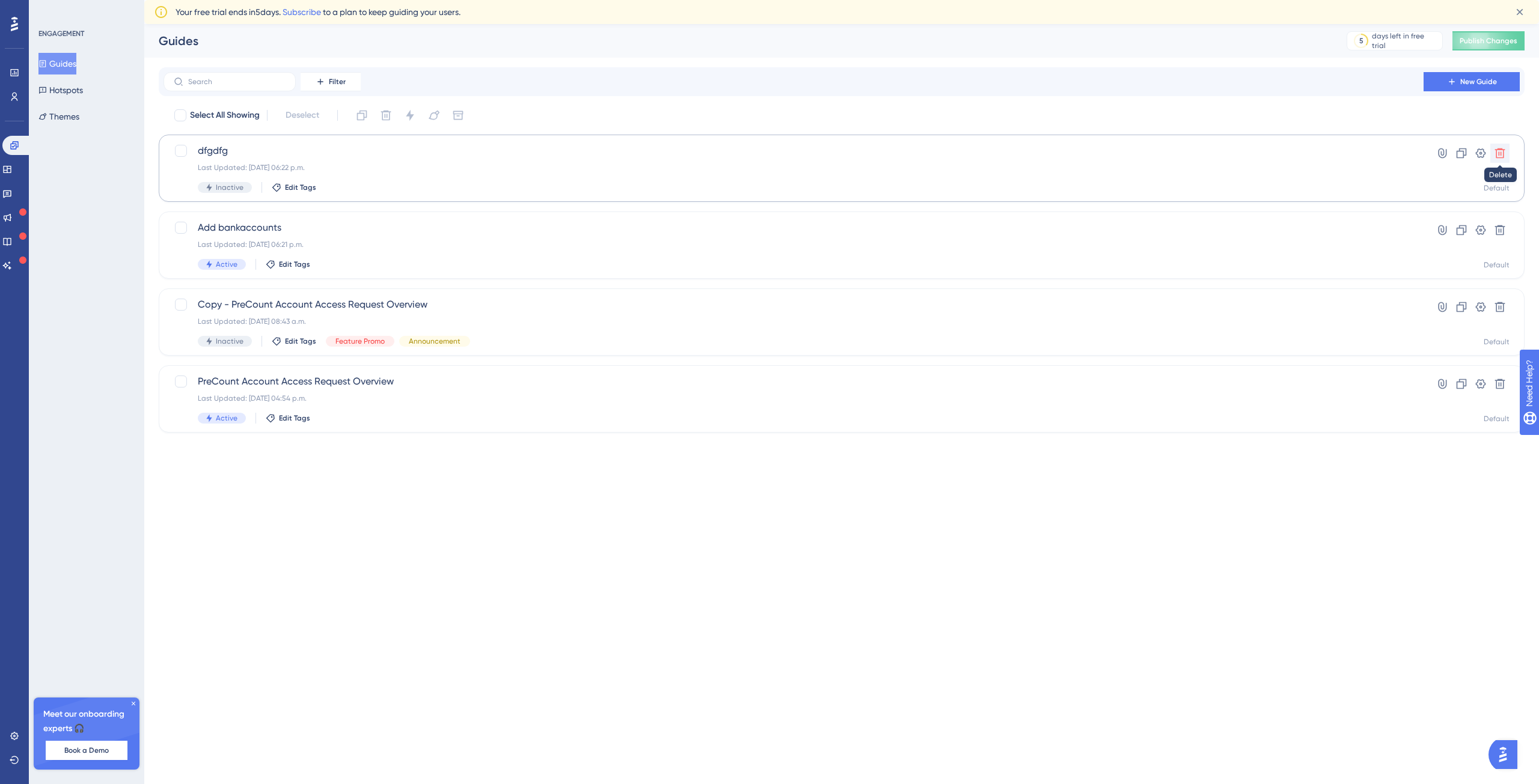
click at [1503, 153] on icon at bounding box center [1499, 153] width 12 height 12
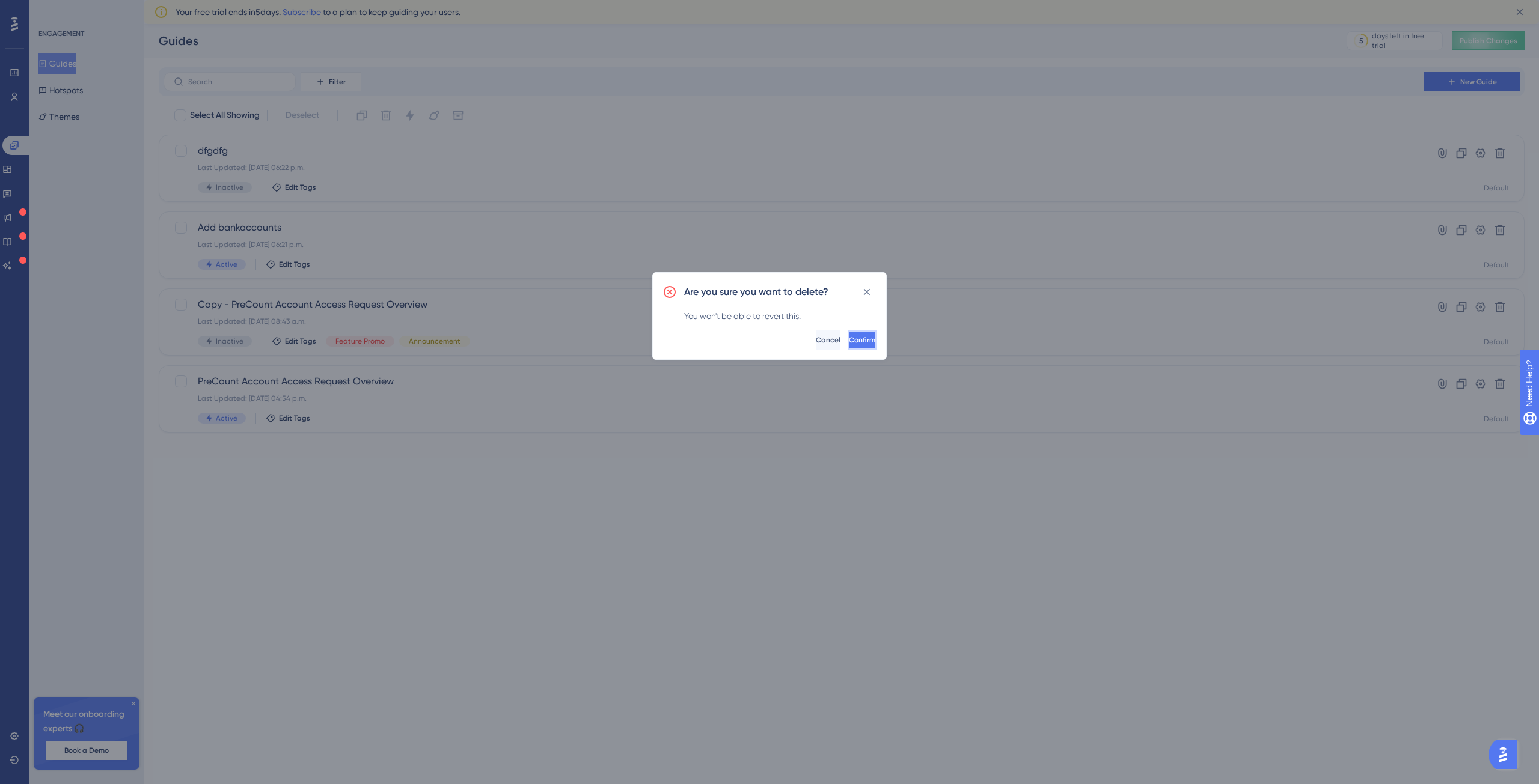
click at [853, 342] on span "Confirm" at bounding box center [862, 340] width 27 height 10
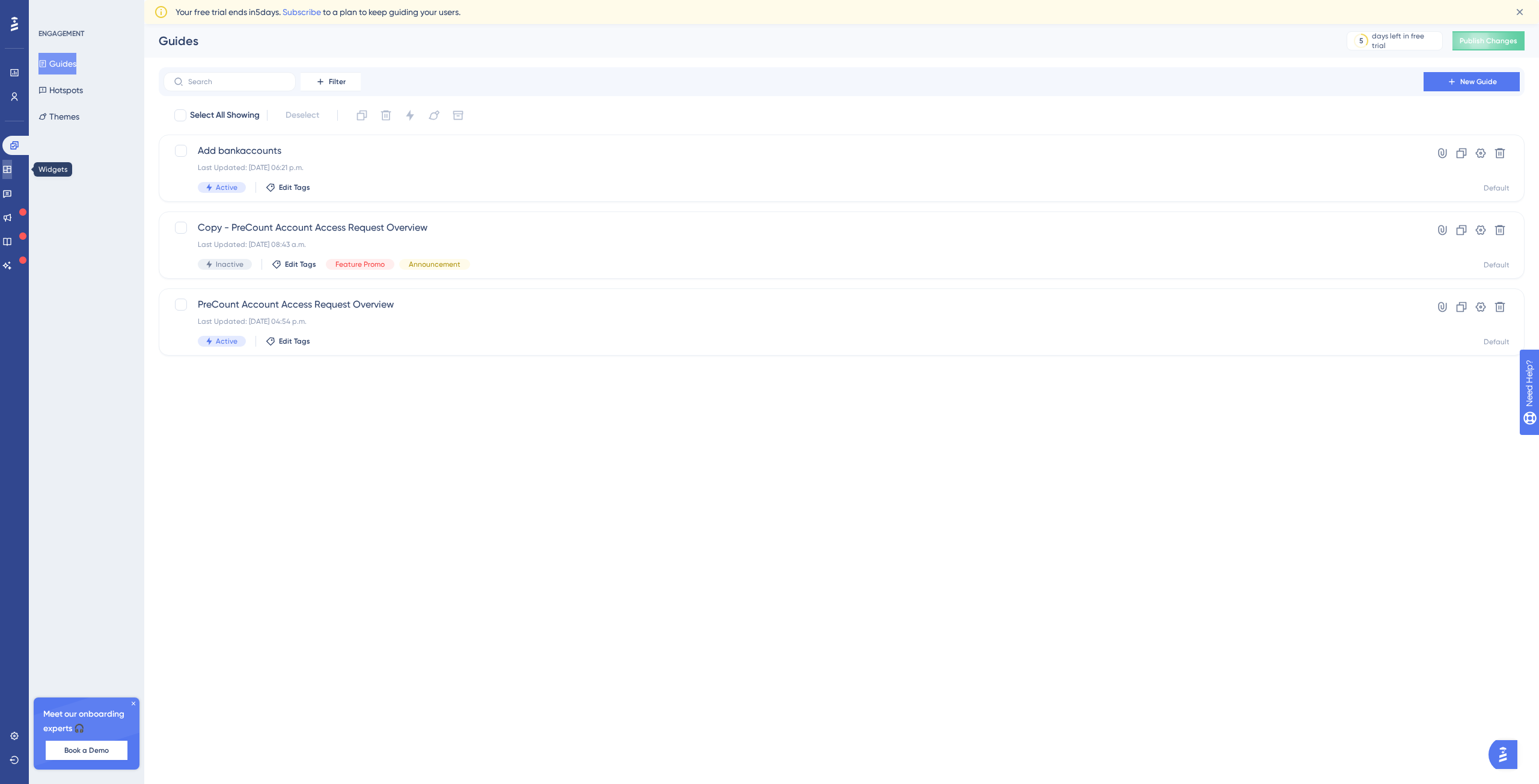
click at [11, 171] on icon at bounding box center [7, 169] width 8 height 7
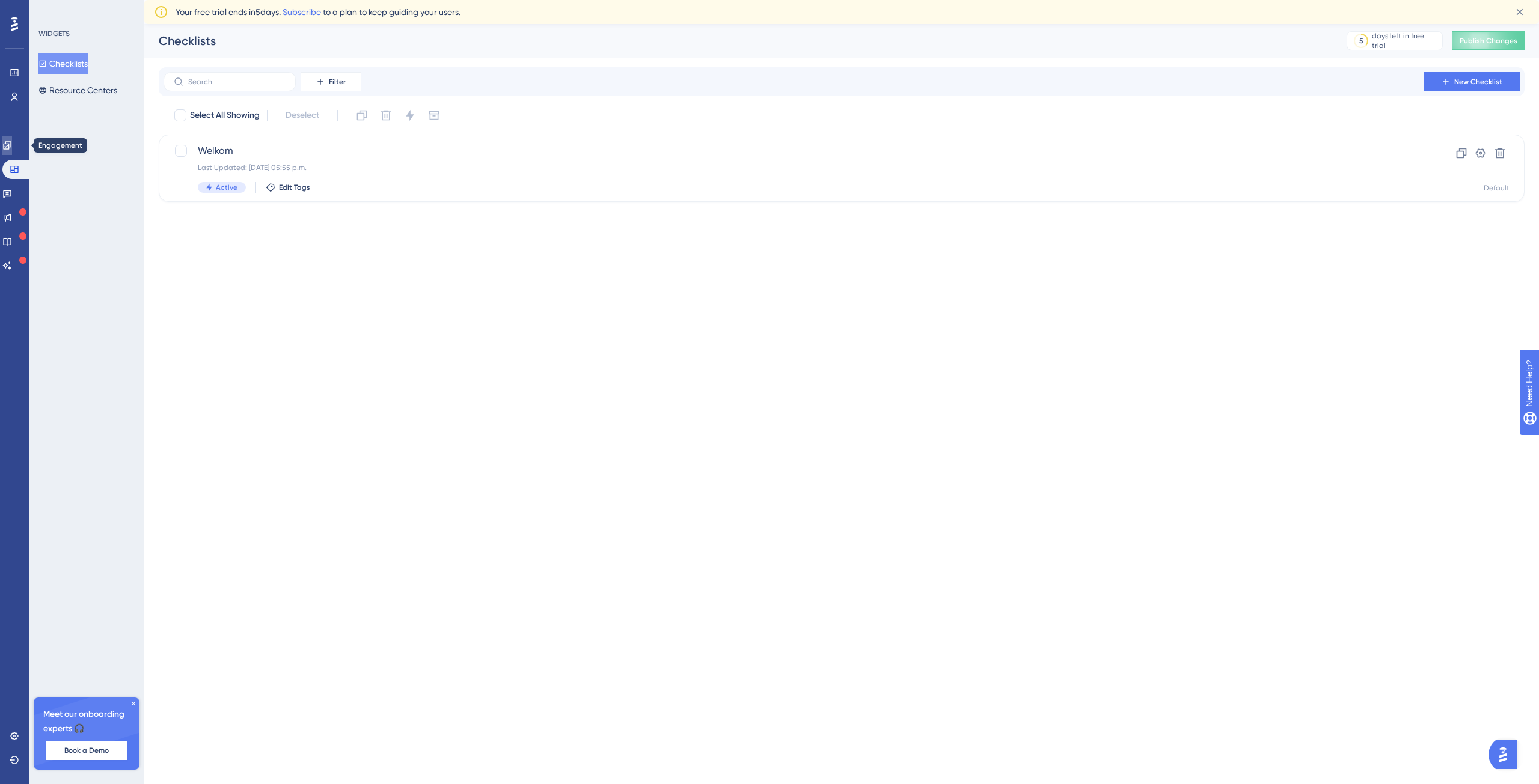
click at [11, 145] on icon at bounding box center [7, 145] width 8 height 8
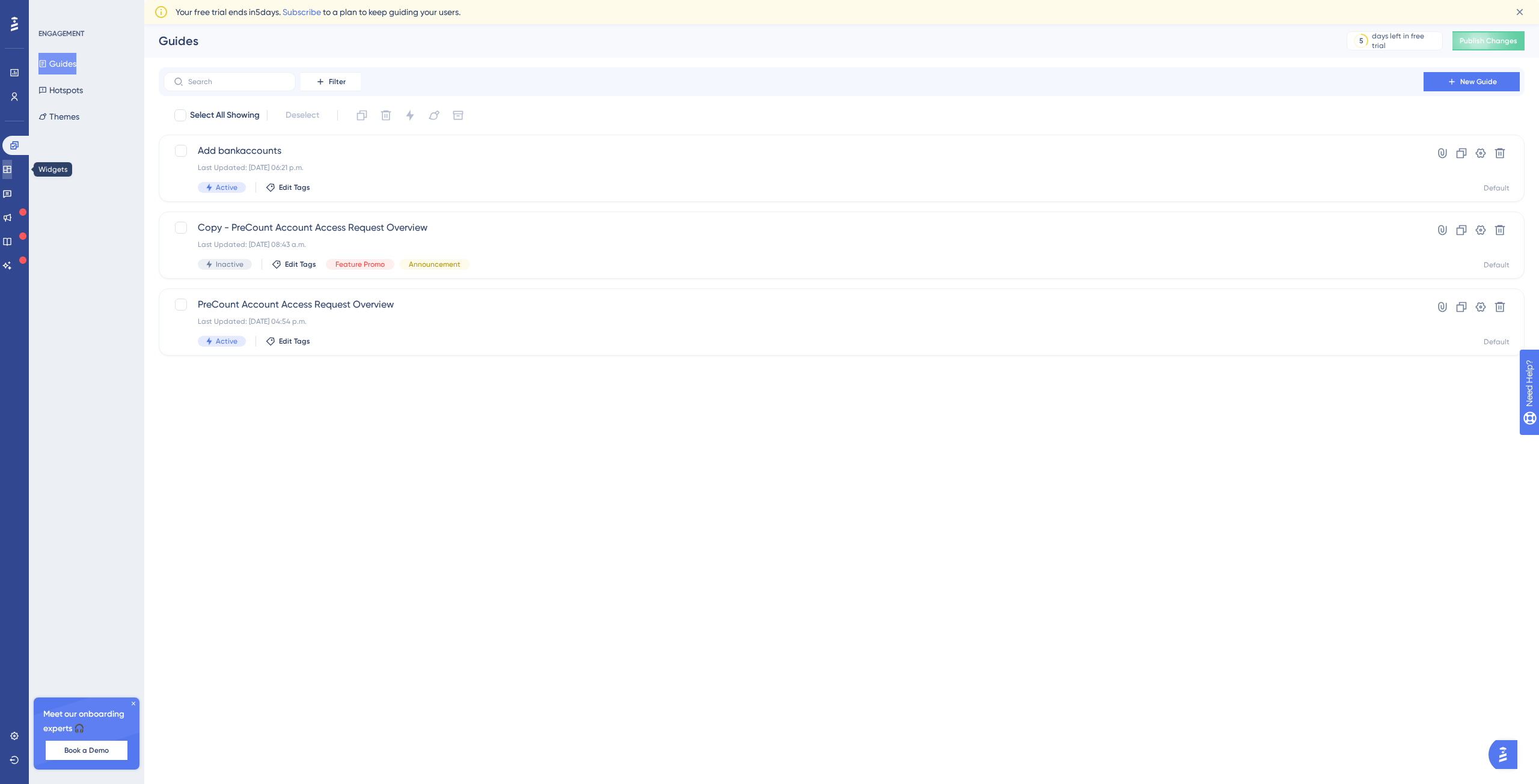
click at [8, 172] on link at bounding box center [7, 170] width 10 height 20
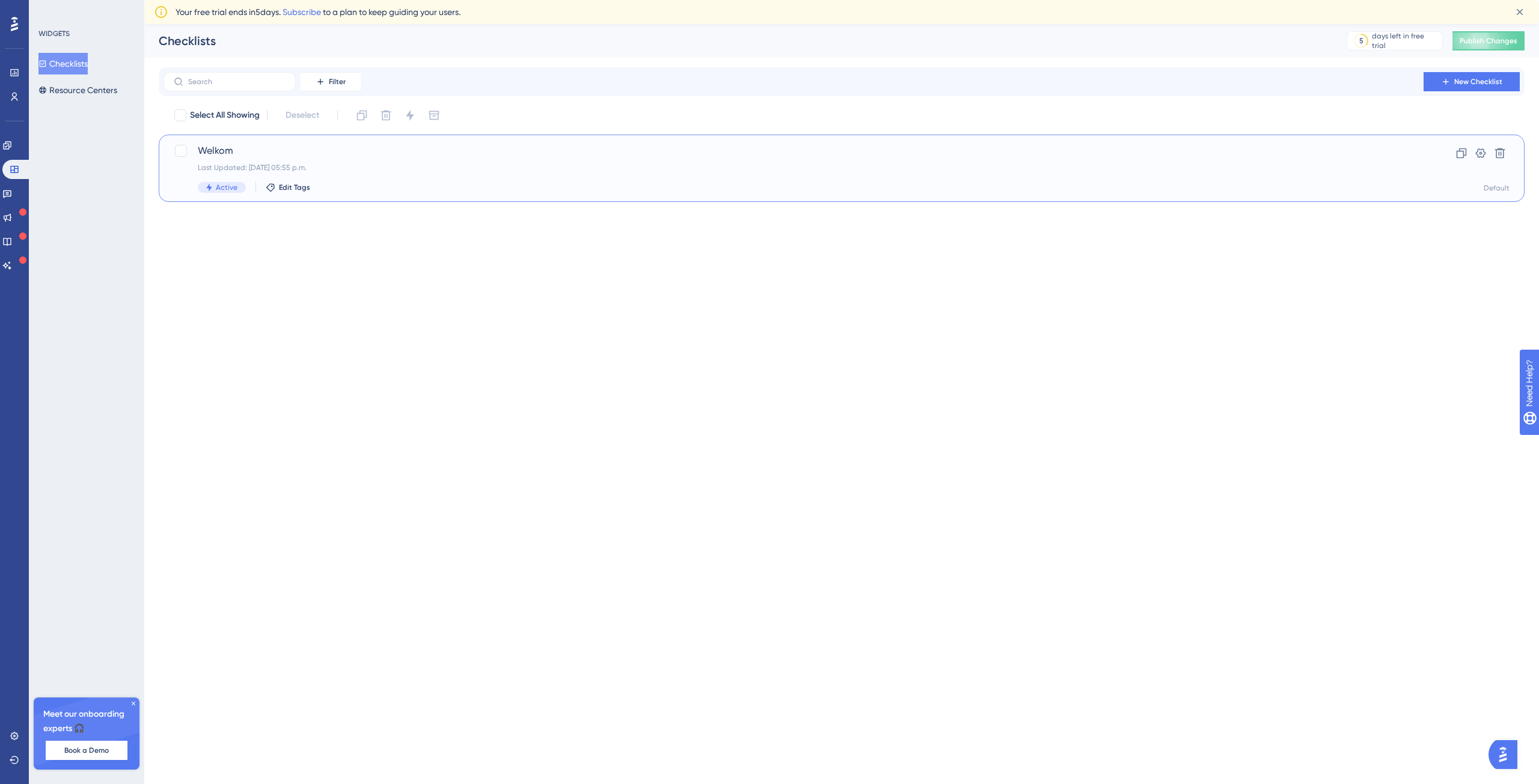
click at [339, 153] on span "Welkom" at bounding box center [793, 151] width 1191 height 14
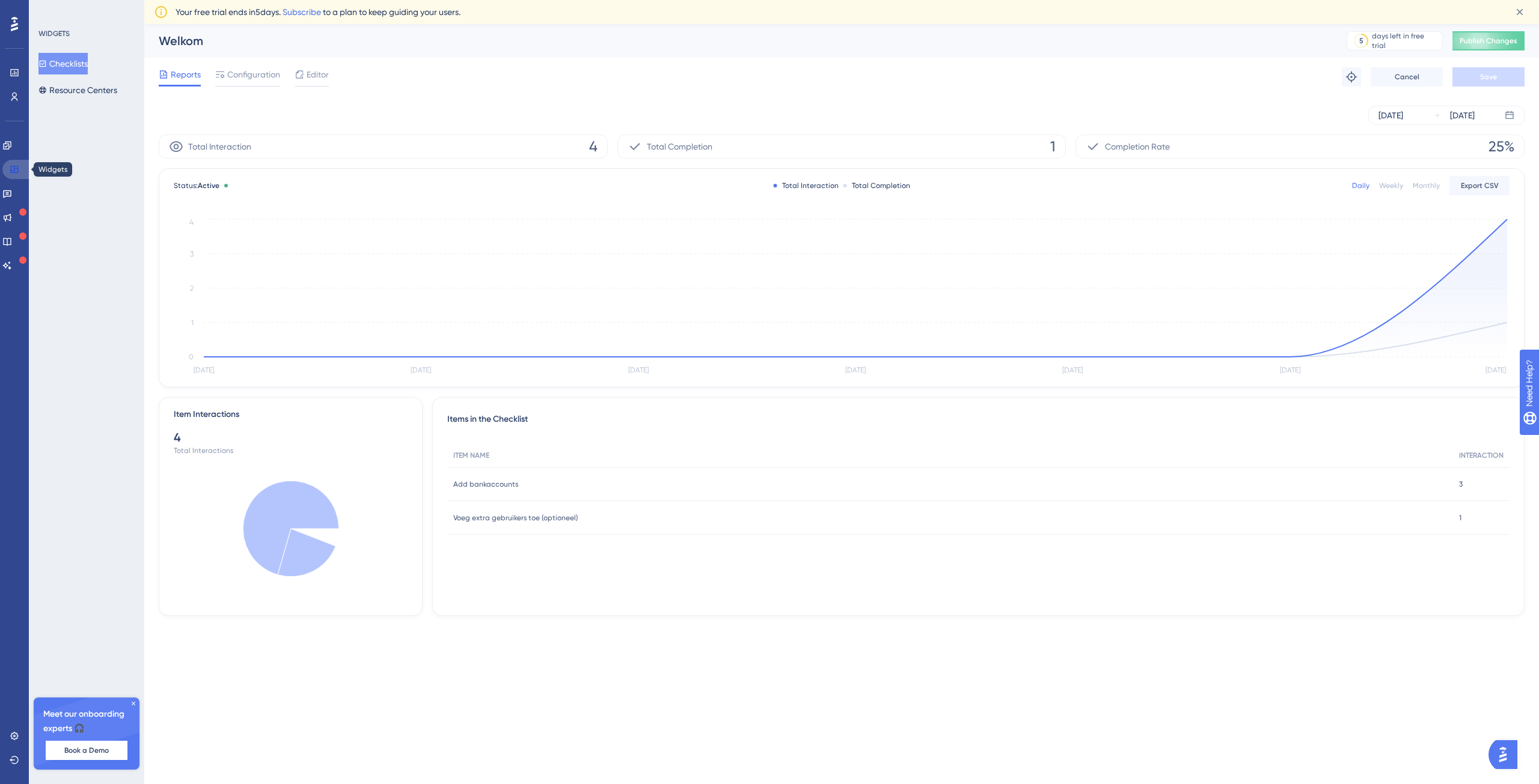
click at [13, 164] on icon at bounding box center [14, 169] width 10 height 10
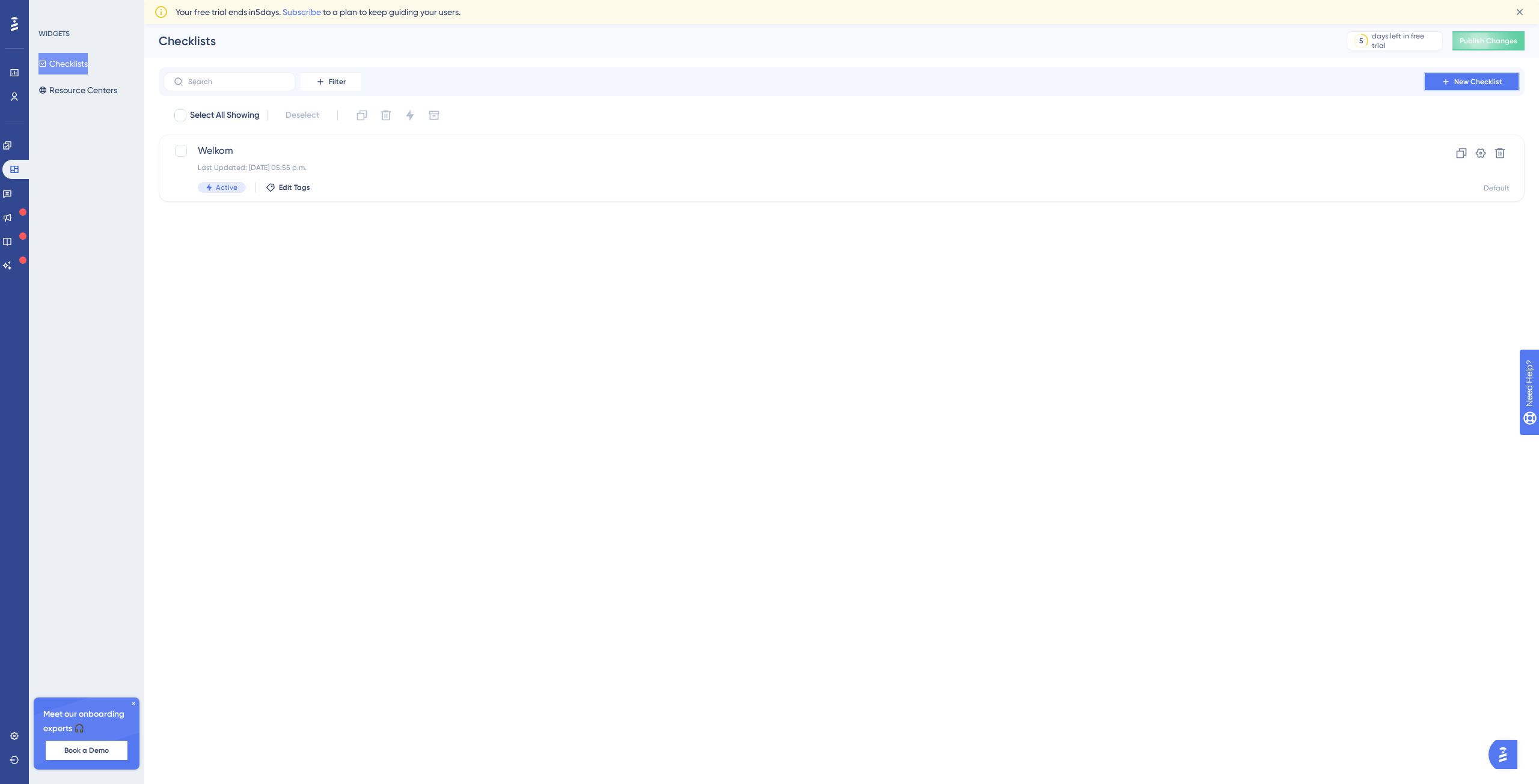
click at [1480, 86] on button "New Checklist" at bounding box center [1471, 82] width 96 height 20
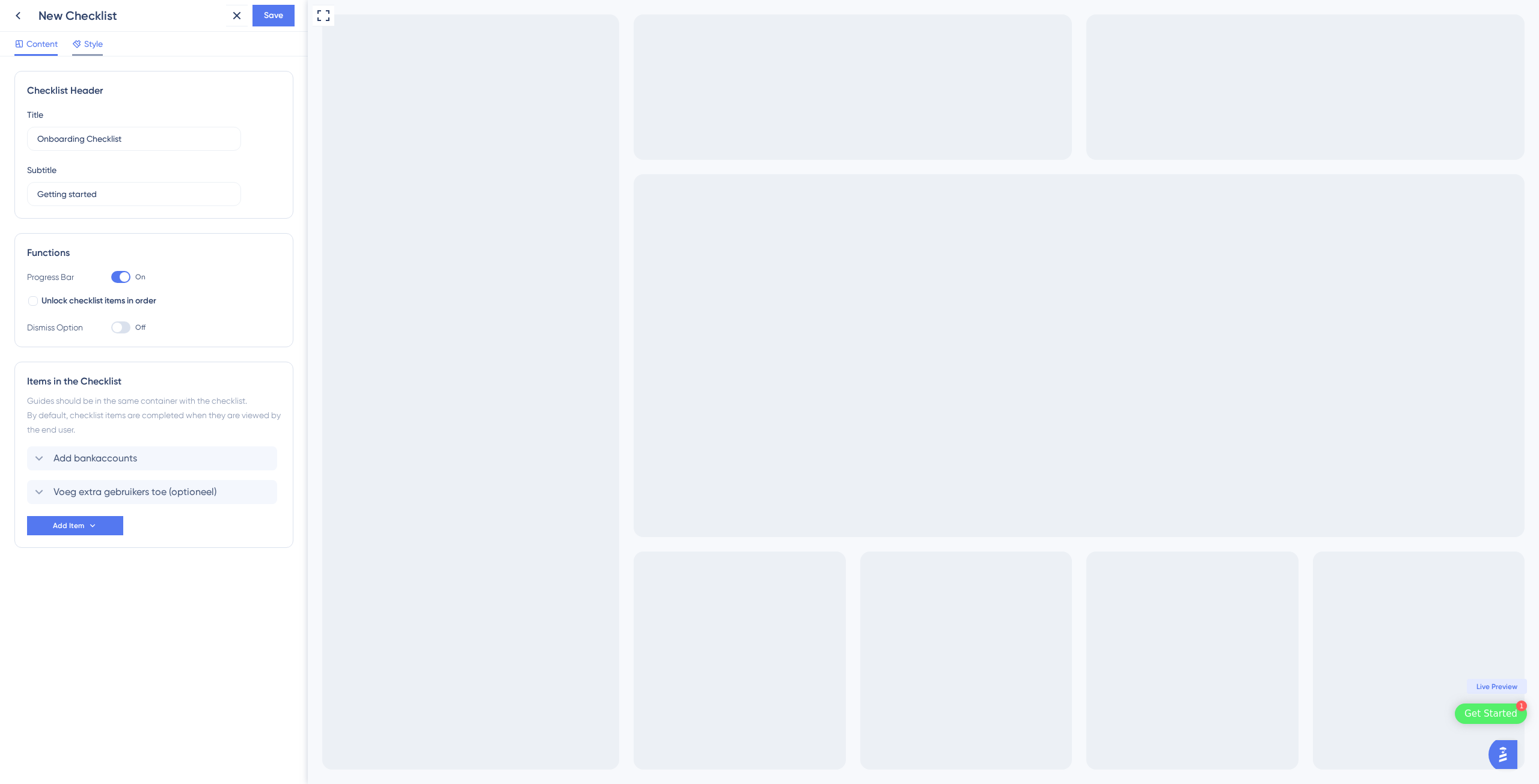
click at [98, 43] on span "Style" at bounding box center [93, 44] width 19 height 14
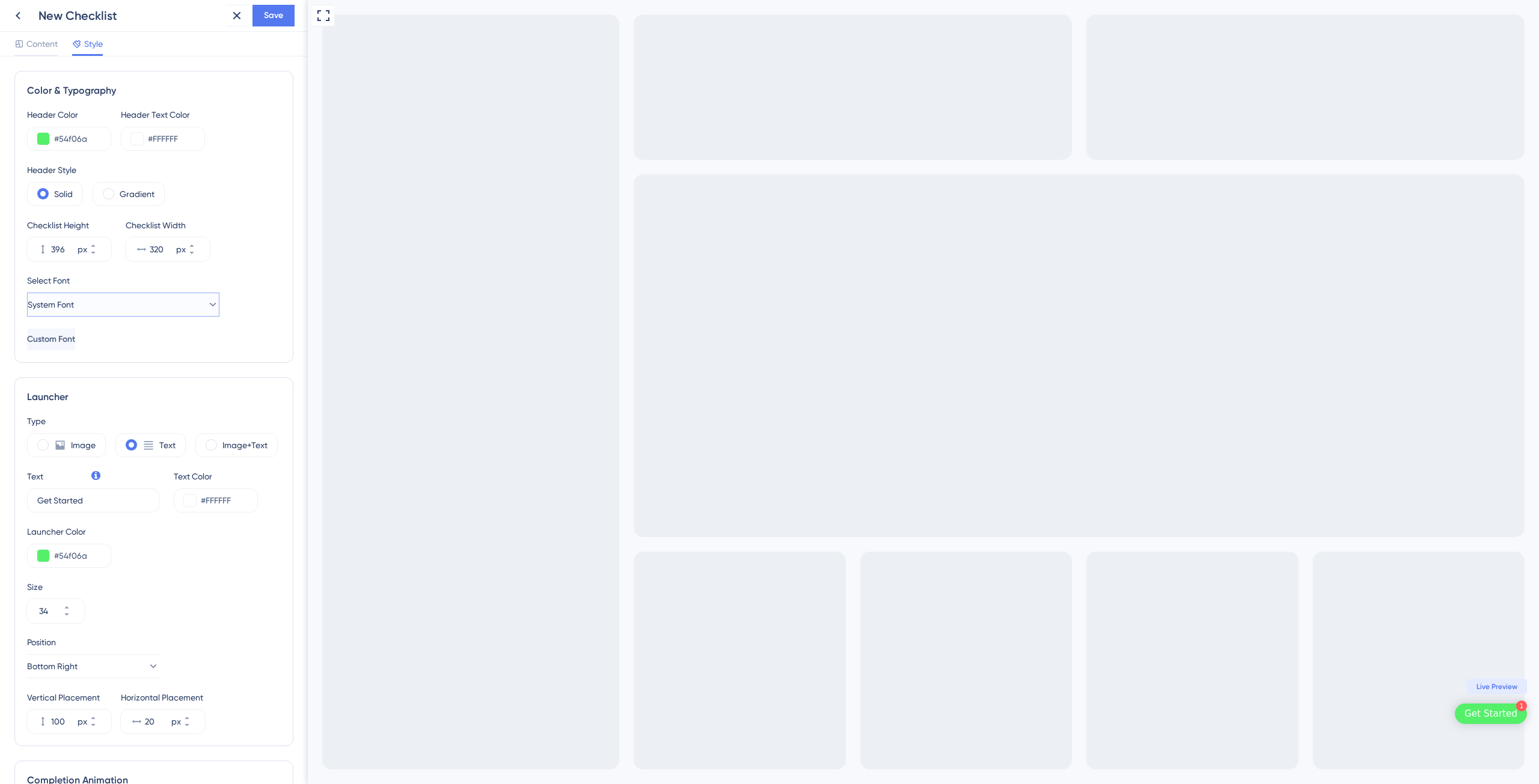
click at [207, 302] on icon at bounding box center [213, 304] width 12 height 12
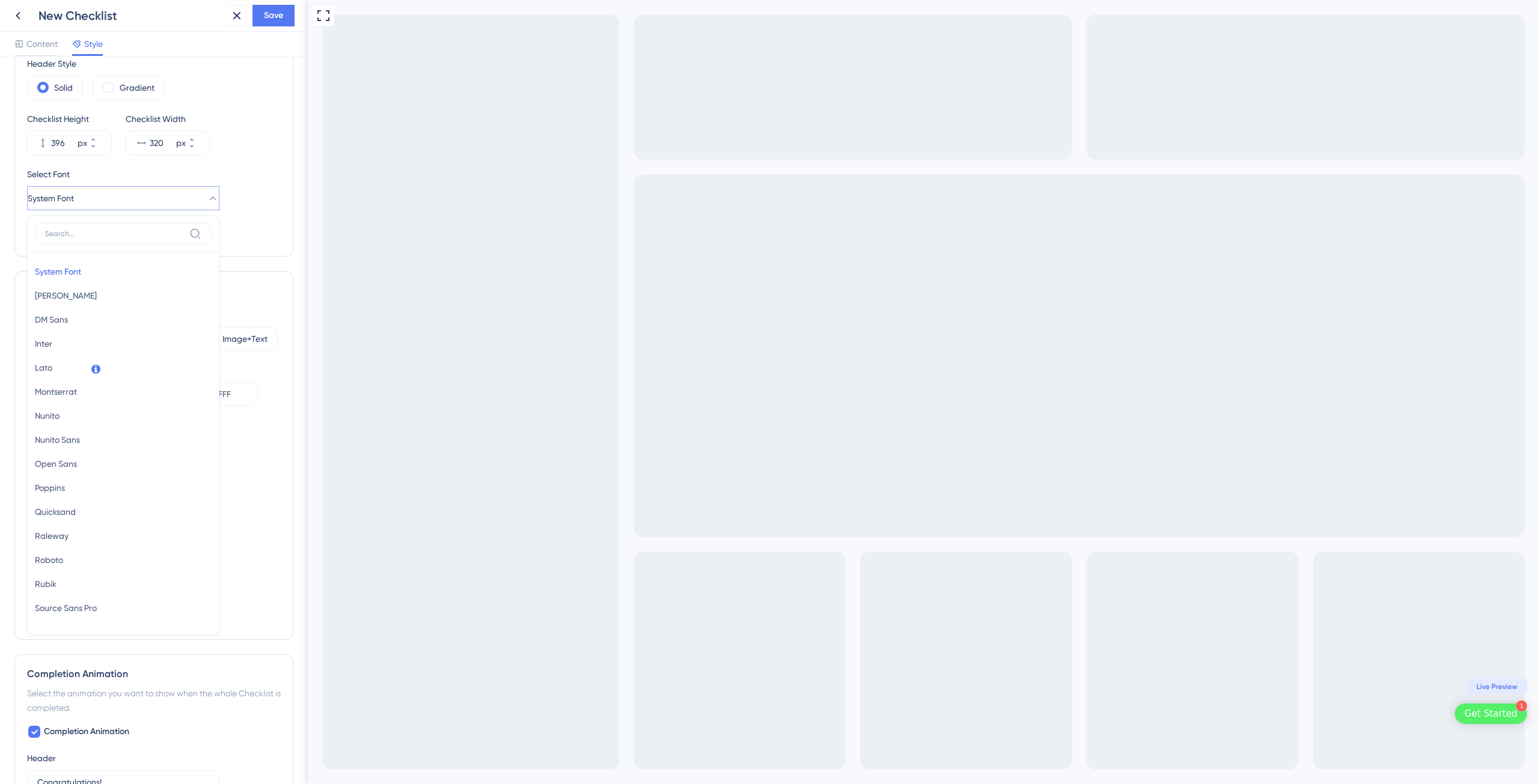
click at [268, 207] on div "Select Font System Font System Font System Font [PERSON_NAME] [PERSON_NAME] San…" at bounding box center [154, 189] width 254 height 44
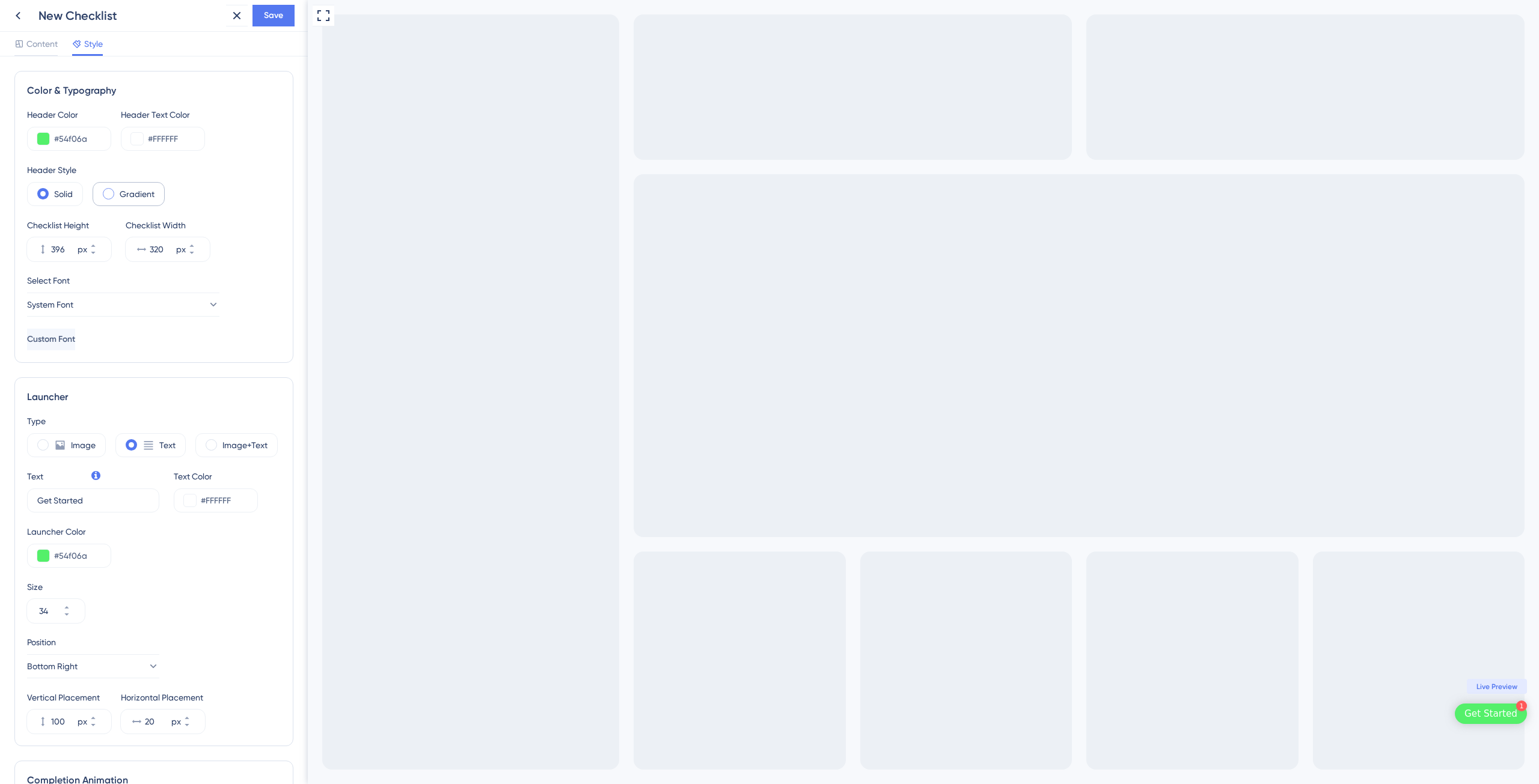
click at [131, 198] on label "Gradient" at bounding box center [137, 194] width 35 height 14
click at [62, 199] on label "Solid" at bounding box center [63, 194] width 19 height 14
click at [42, 45] on span "Content" at bounding box center [42, 44] width 31 height 14
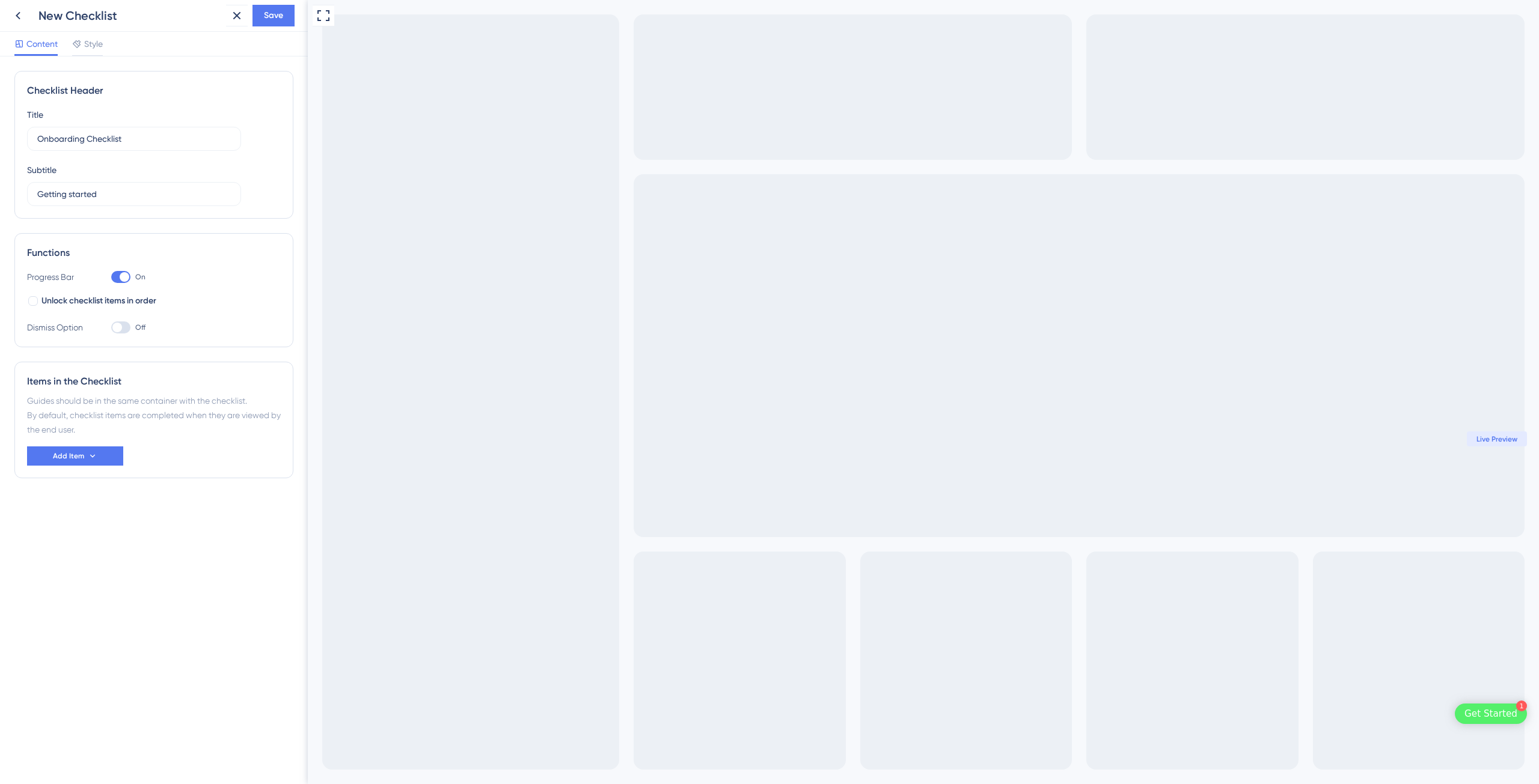
click at [105, 49] on div "Content Style" at bounding box center [153, 44] width 308 height 25
click at [231, 19] on icon at bounding box center [237, 16] width 14 height 14
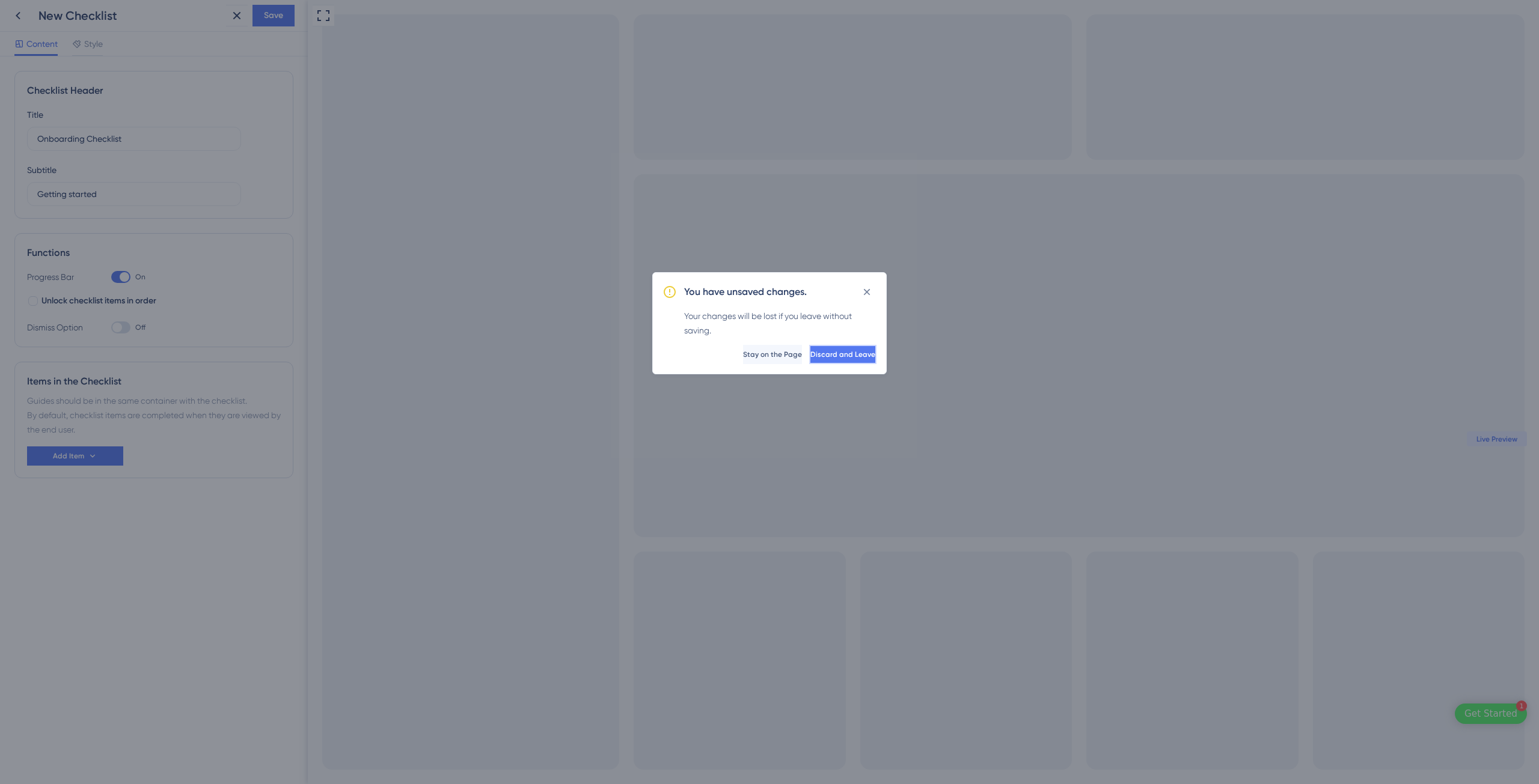
click at [817, 360] on button "Discard and Leave" at bounding box center [843, 355] width 68 height 20
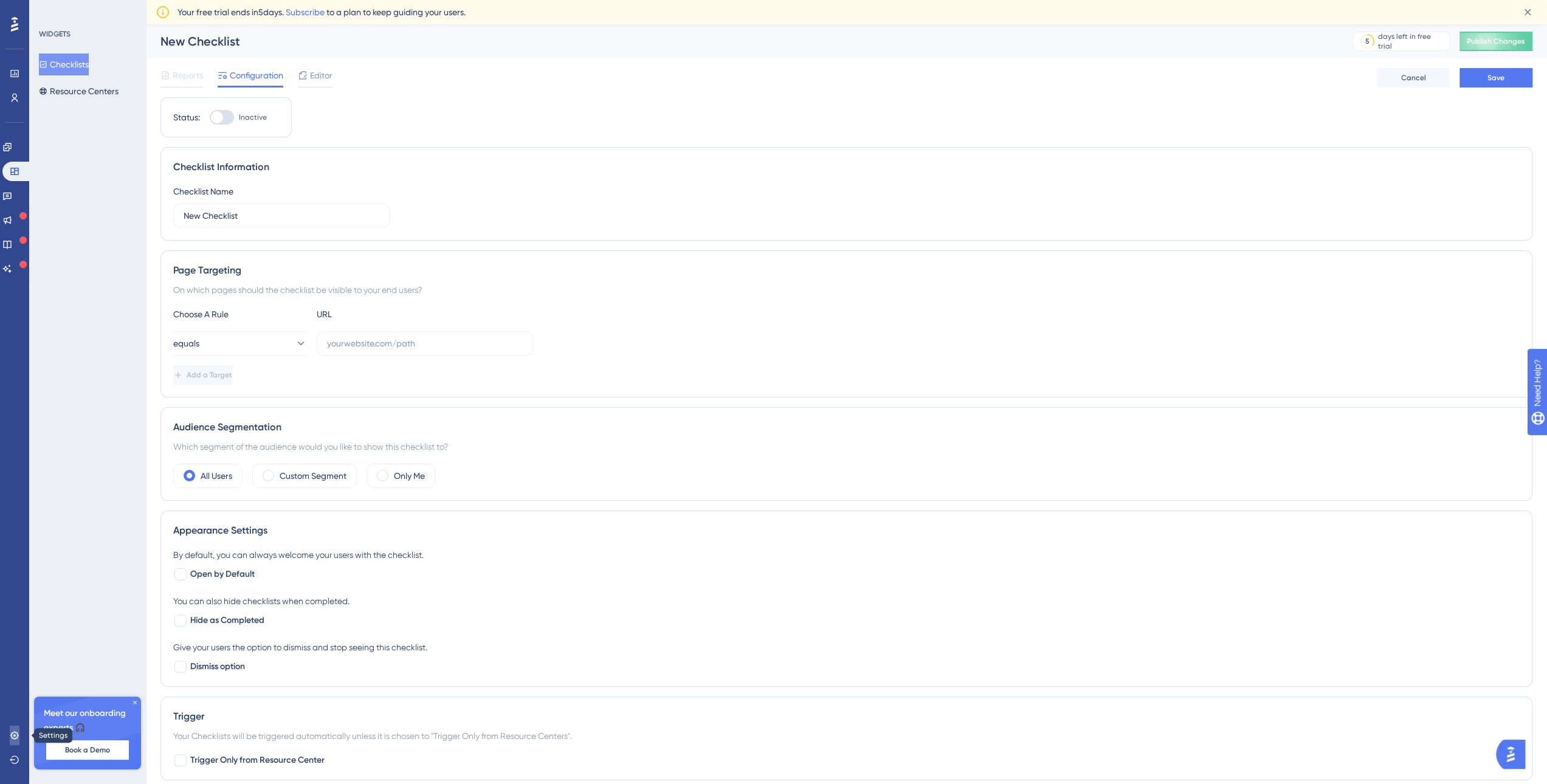
click at [10, 737] on link at bounding box center [14, 735] width 10 height 20
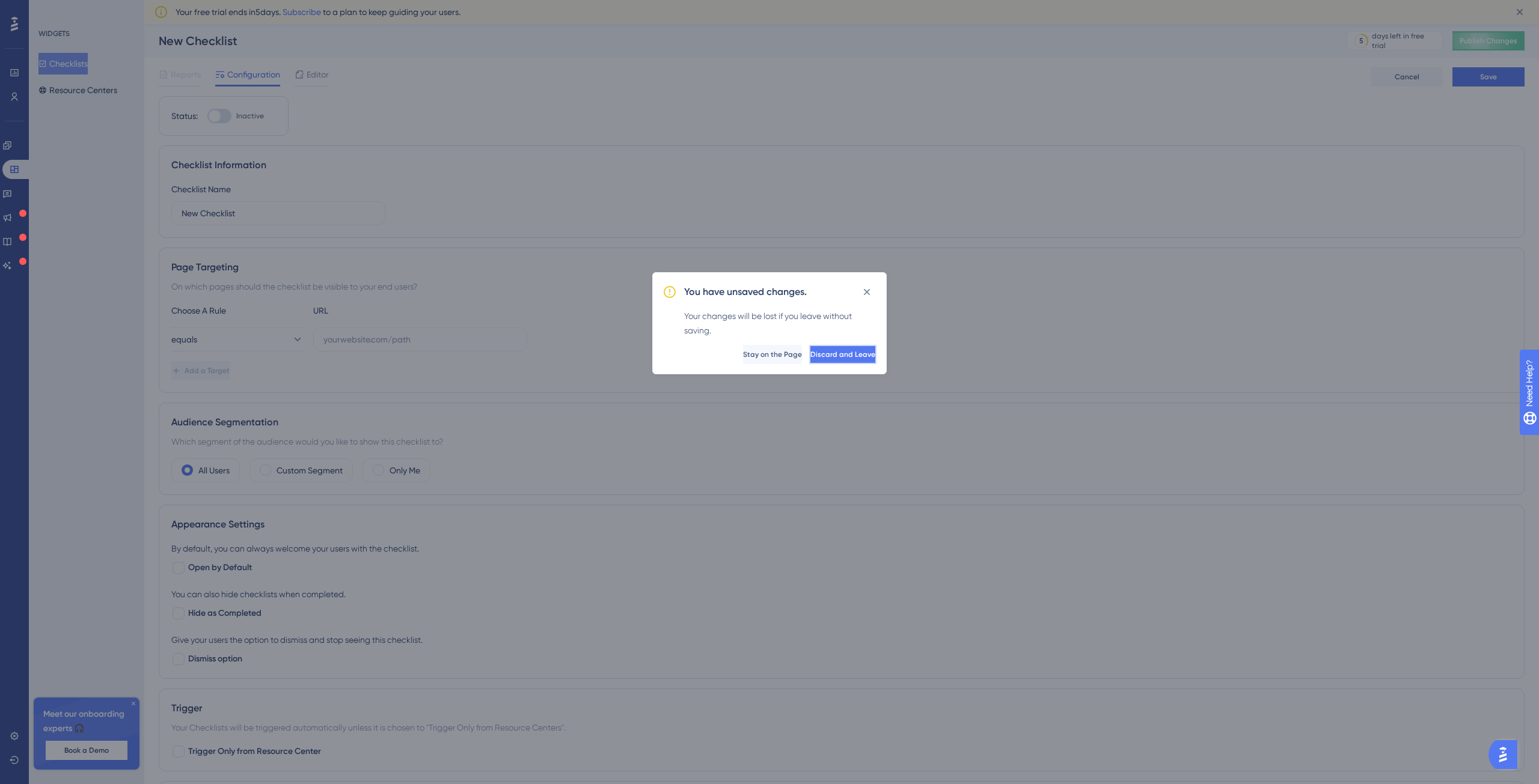
click at [838, 358] on span "Discard and Leave" at bounding box center [843, 354] width 65 height 10
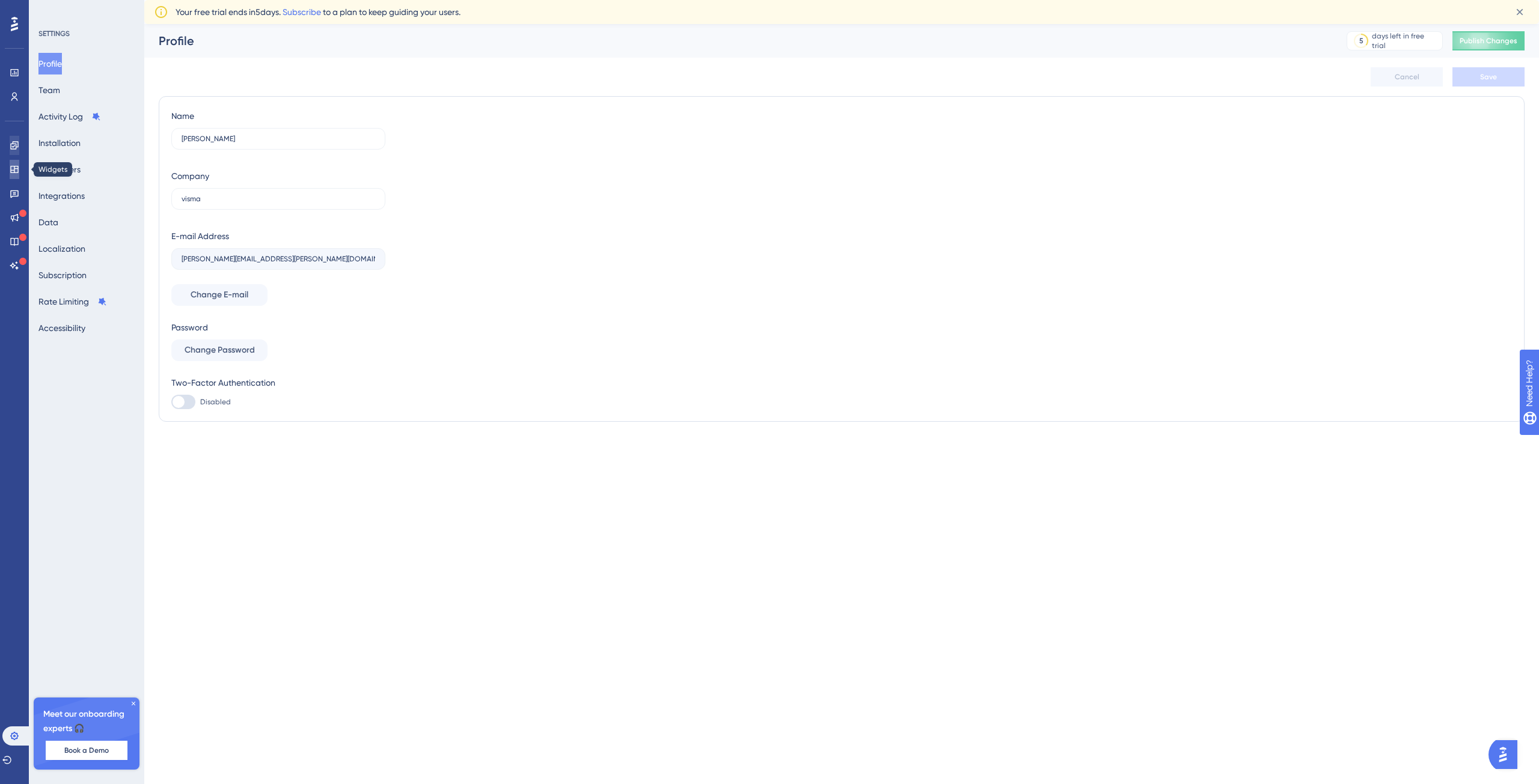
drag, startPoint x: 14, startPoint y: 166, endPoint x: 16, endPoint y: 150, distance: 16.1
click at [14, 166] on icon at bounding box center [14, 169] width 8 height 7
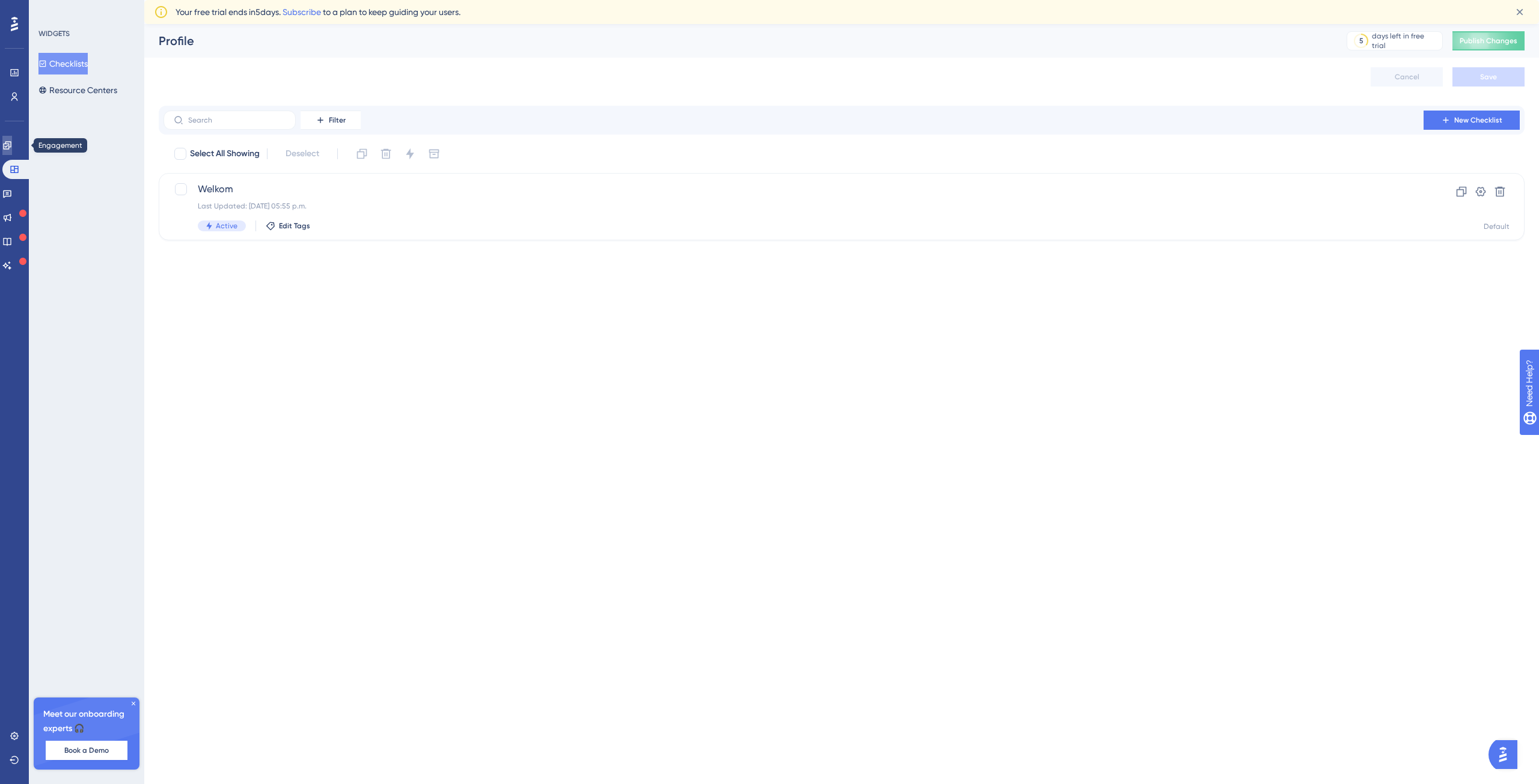
click at [12, 150] on icon at bounding box center [7, 145] width 10 height 10
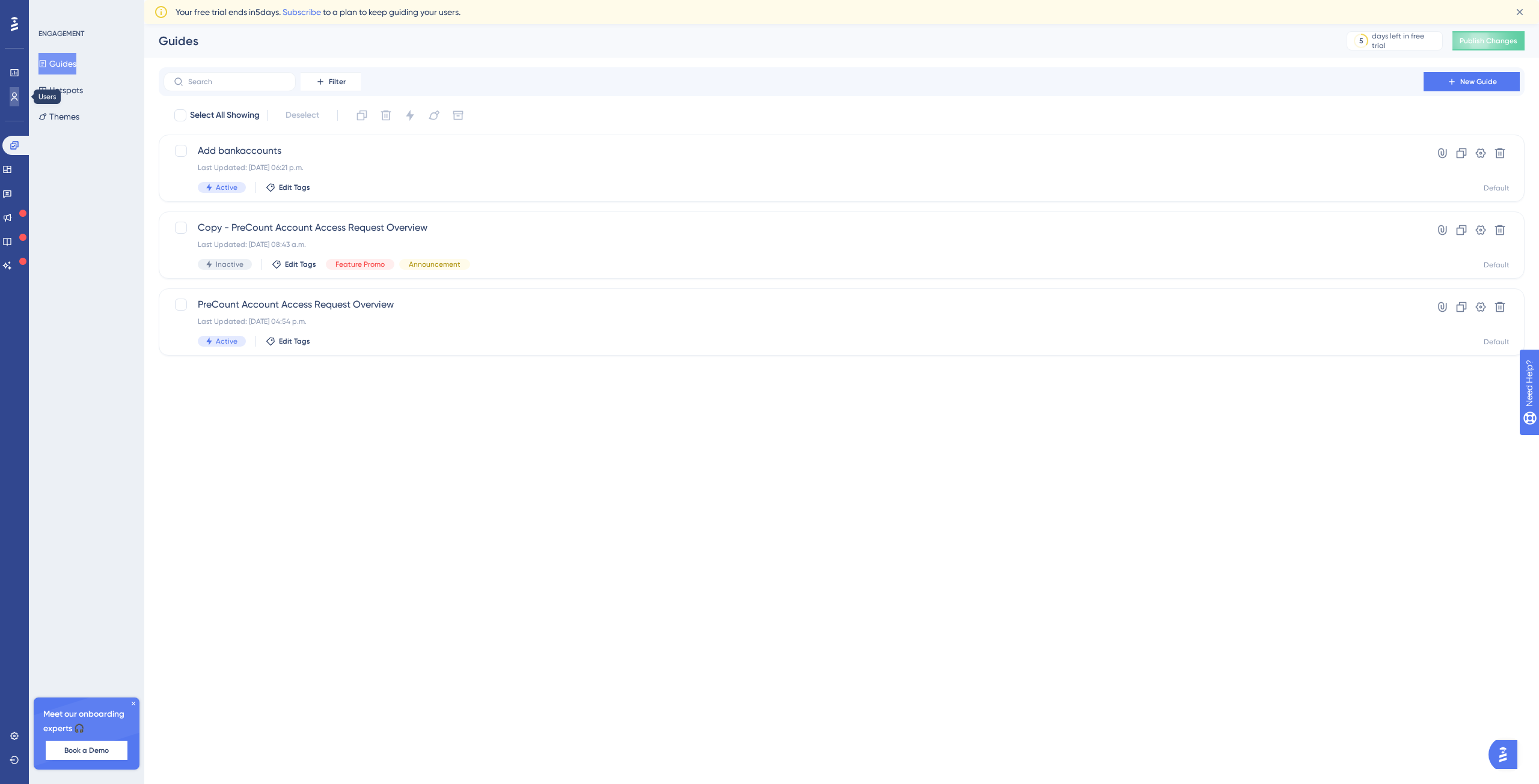
click at [16, 98] on icon at bounding box center [15, 96] width 7 height 8
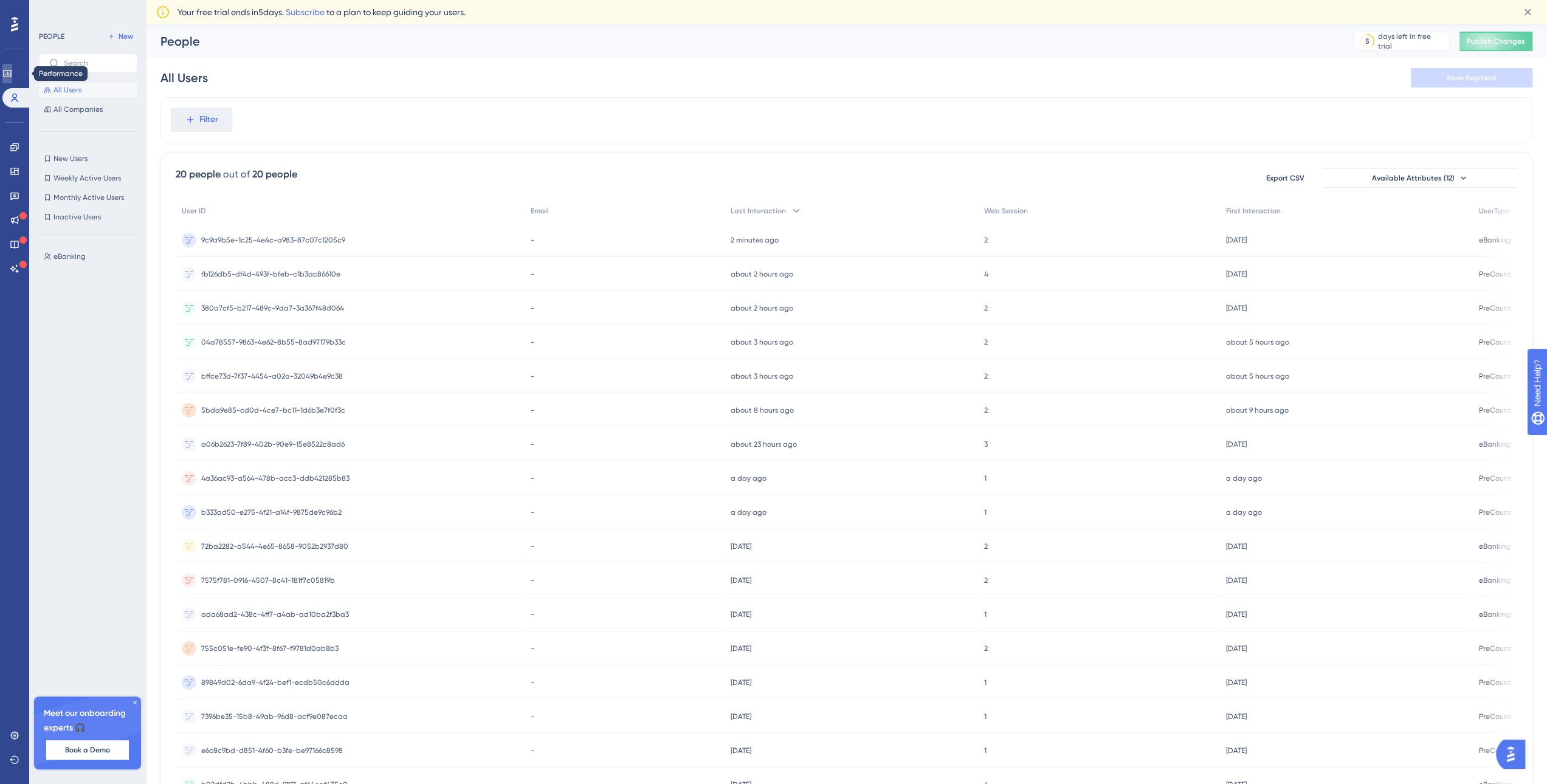
click at [11, 74] on icon at bounding box center [7, 73] width 8 height 7
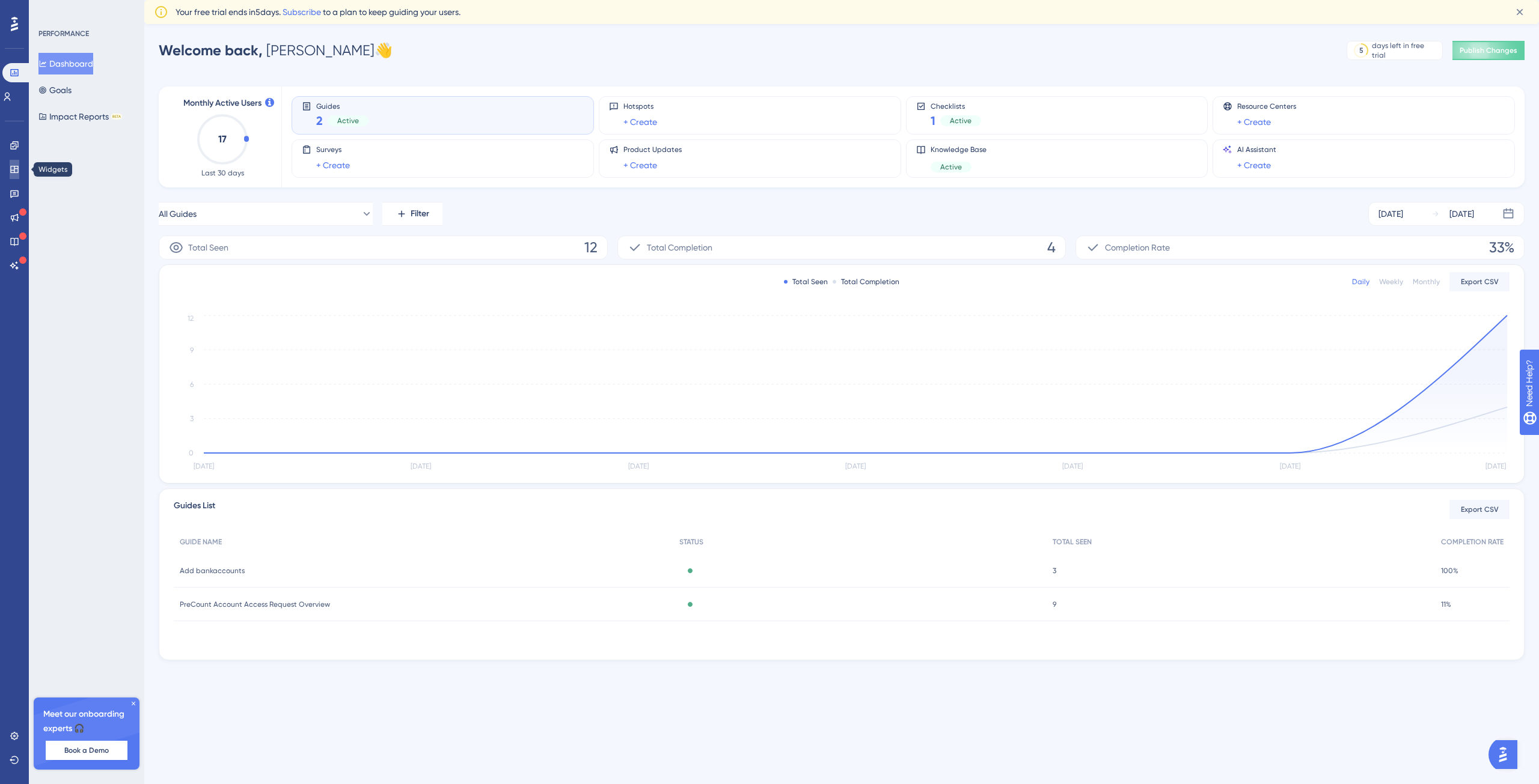
click at [10, 172] on icon at bounding box center [14, 169] width 10 height 10
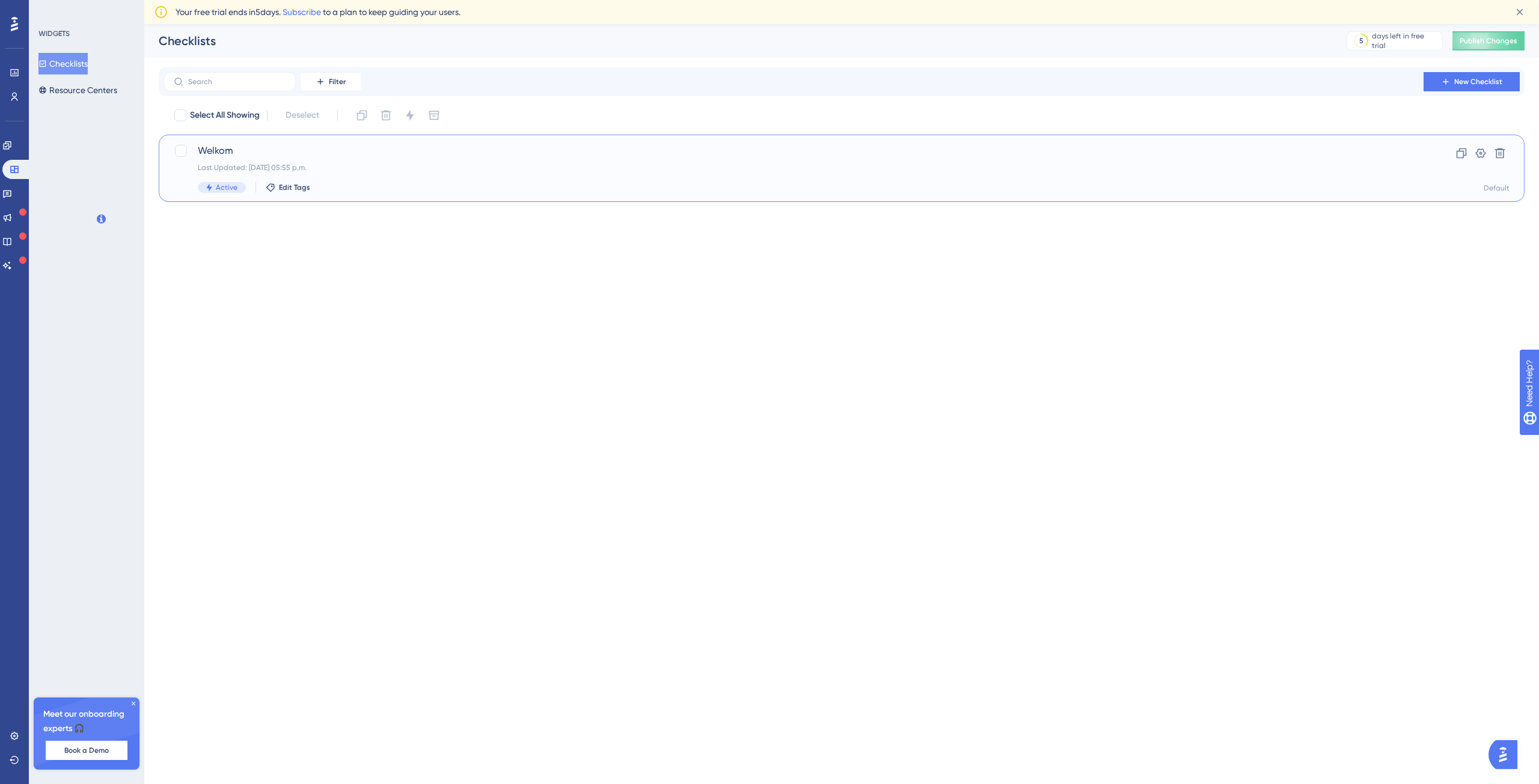
click at [259, 155] on span "Welkom" at bounding box center [793, 151] width 1191 height 14
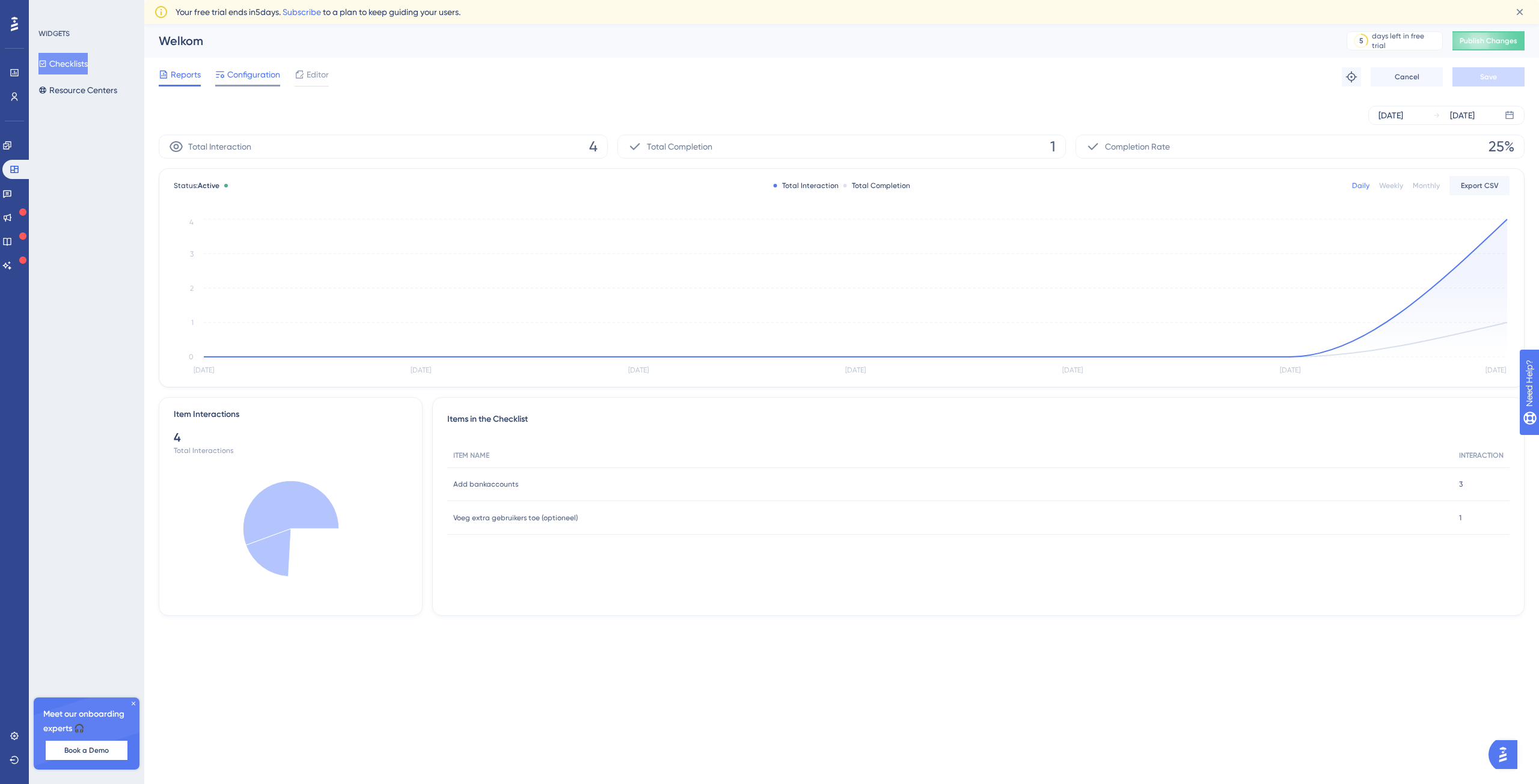
click at [263, 75] on span "Configuration" at bounding box center [253, 75] width 53 height 14
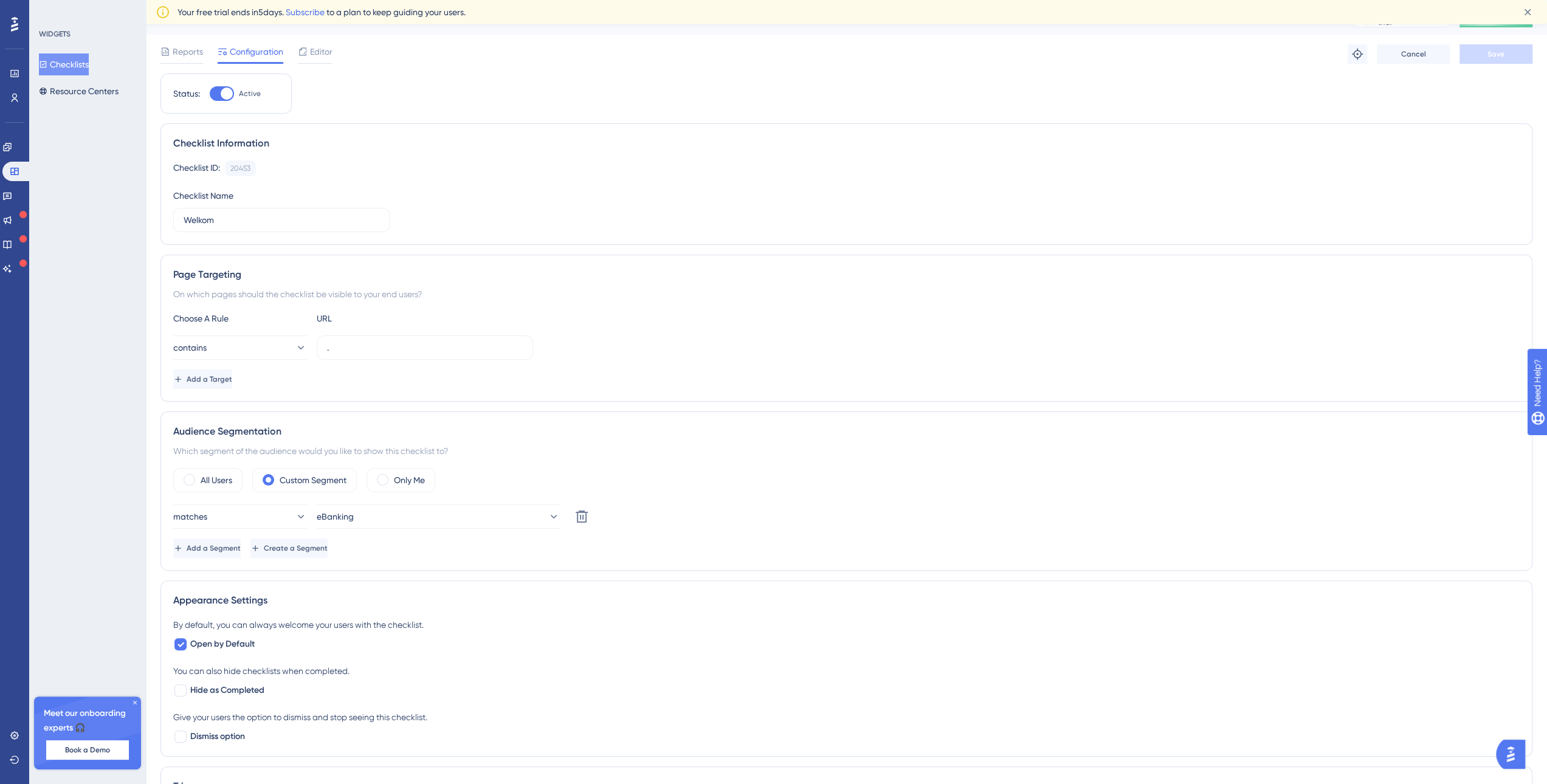
scroll to position [60, 0]
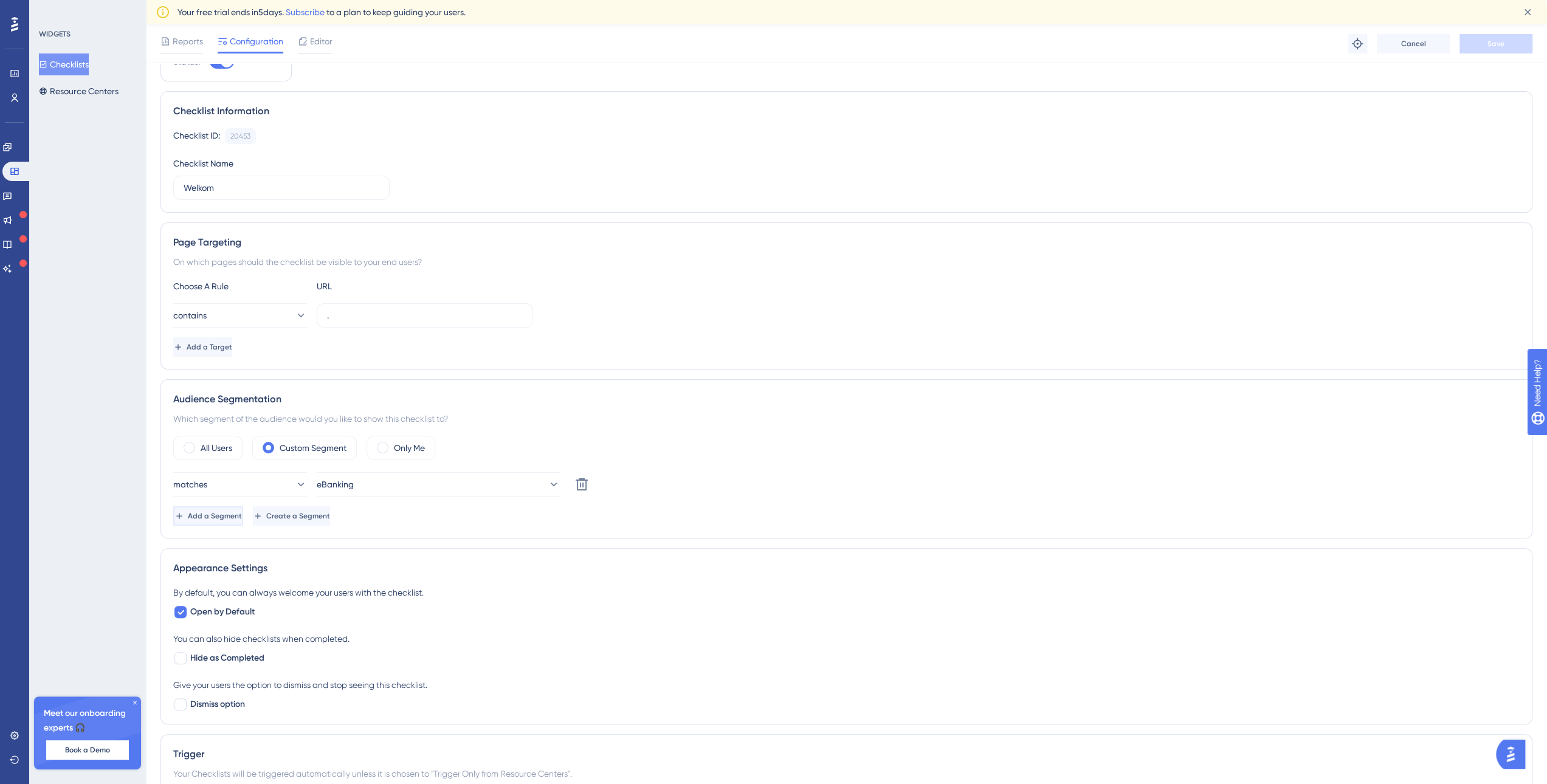
click at [222, 519] on button "Add a Segment" at bounding box center [208, 516] width 70 height 20
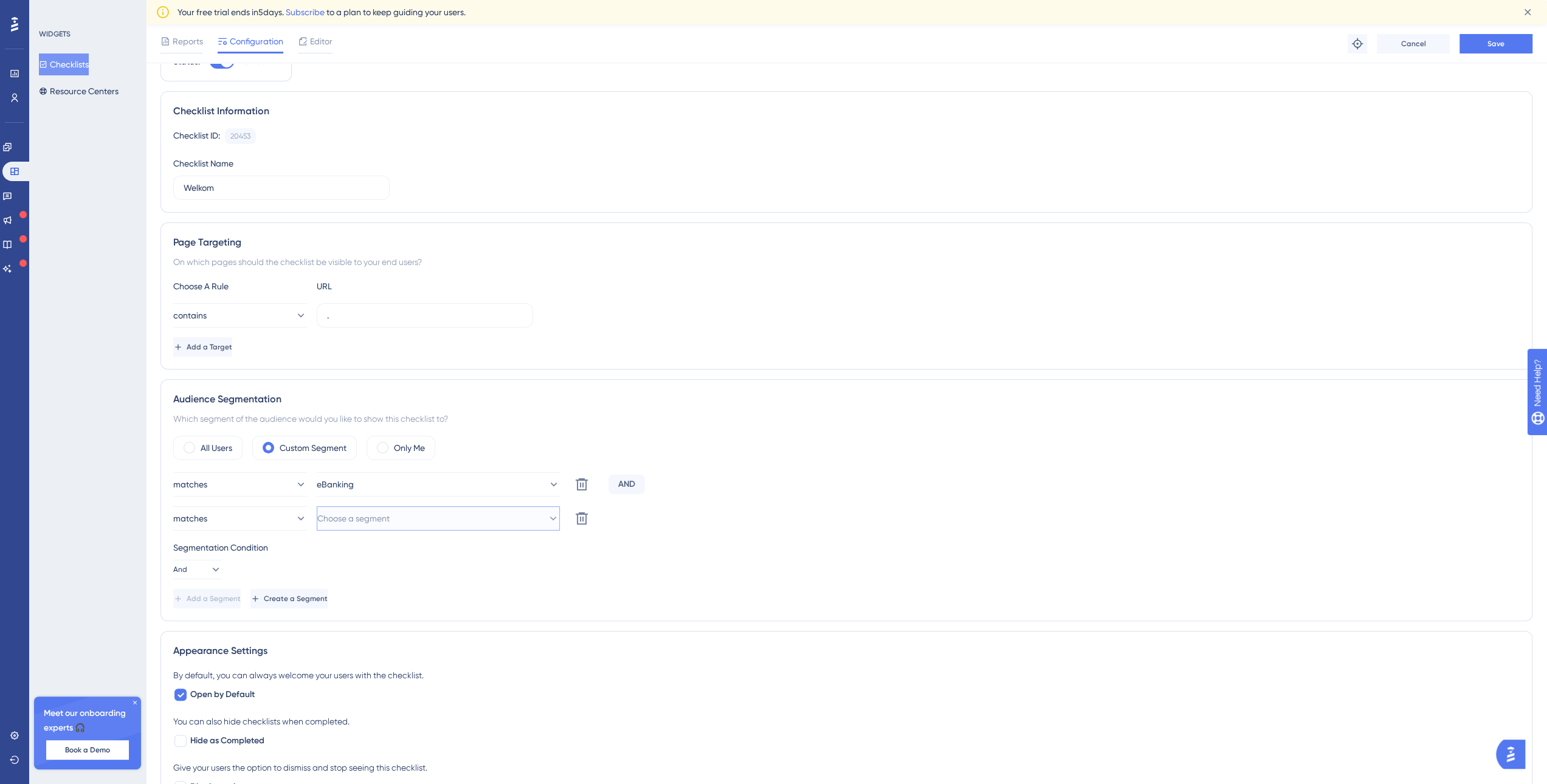
click at [357, 526] on button "Choose a segment" at bounding box center [439, 518] width 243 height 24
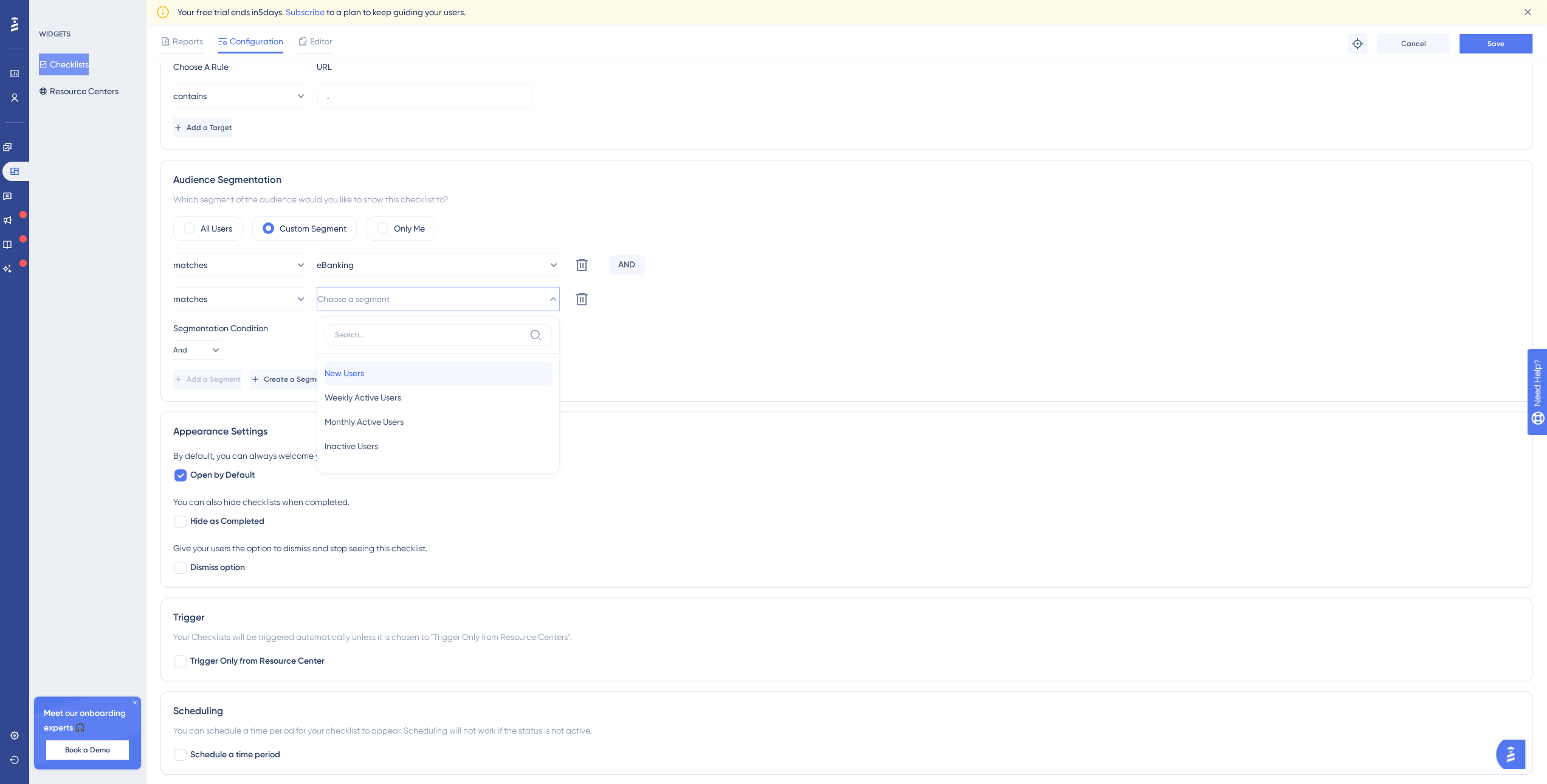
click at [384, 377] on div "New Users New Users" at bounding box center [439, 373] width 227 height 24
click at [577, 296] on icon at bounding box center [581, 299] width 12 height 12
